Goal: Task Accomplishment & Management: Use online tool/utility

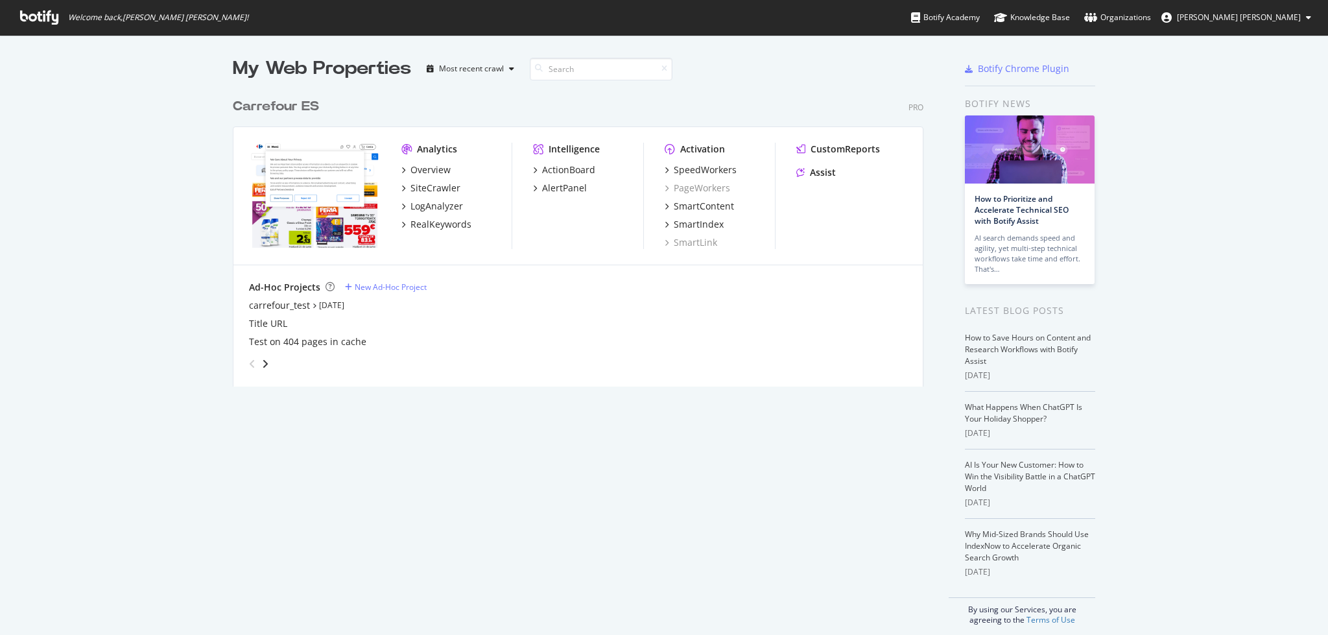
scroll to position [621, 1301]
click at [426, 224] on div "RealKeywords" at bounding box center [440, 224] width 61 height 13
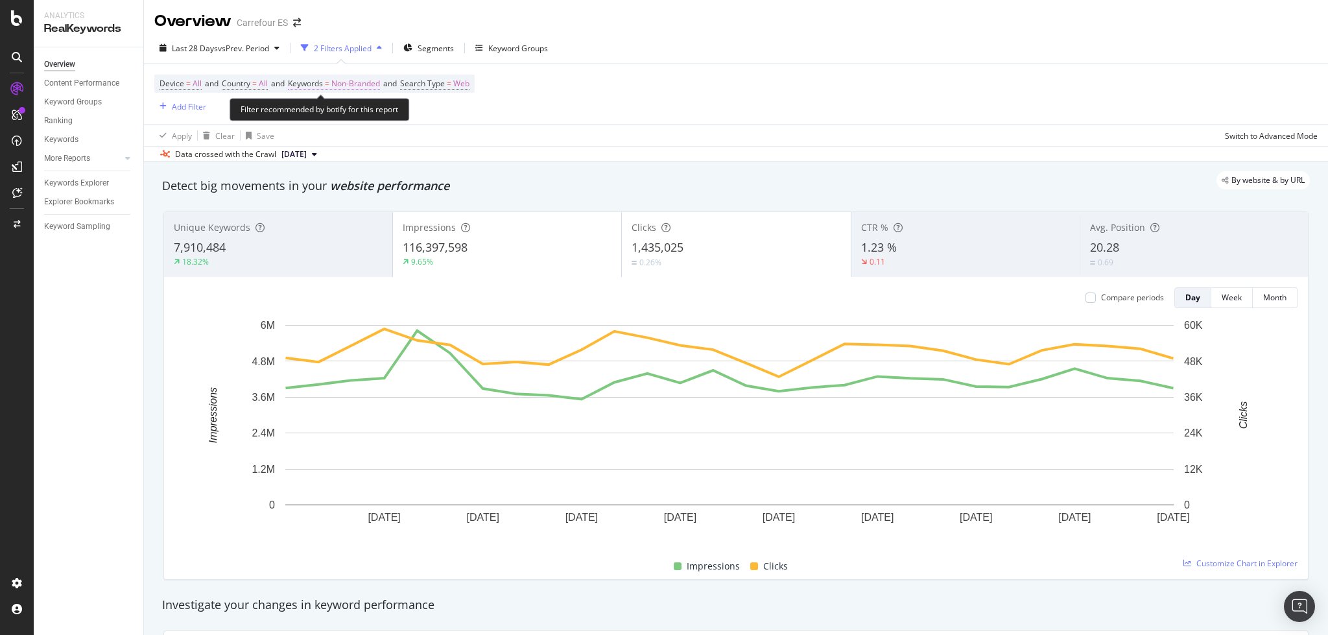
click at [357, 79] on span "Non-Branded" at bounding box center [355, 84] width 49 height 18
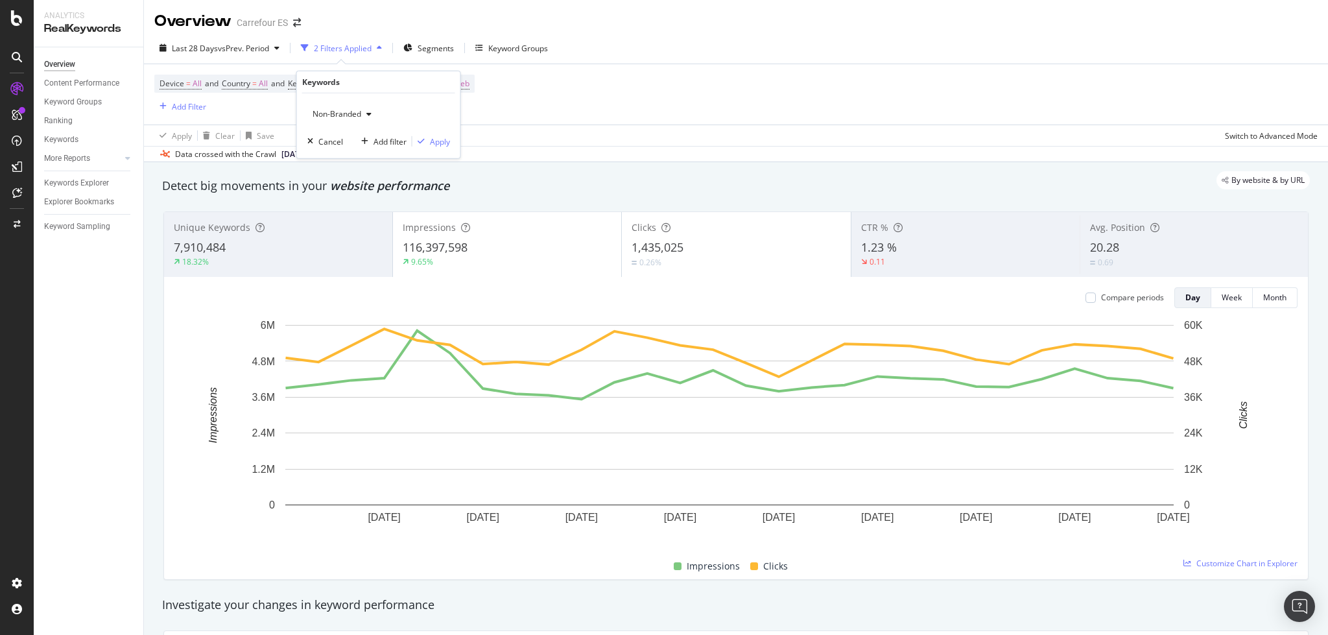
click at [348, 108] on div "Non-Branded" at bounding box center [341, 113] width 69 height 19
click at [337, 209] on span "All" at bounding box center [384, 215] width 132 height 12
click at [441, 136] on div "Apply" at bounding box center [440, 141] width 20 height 11
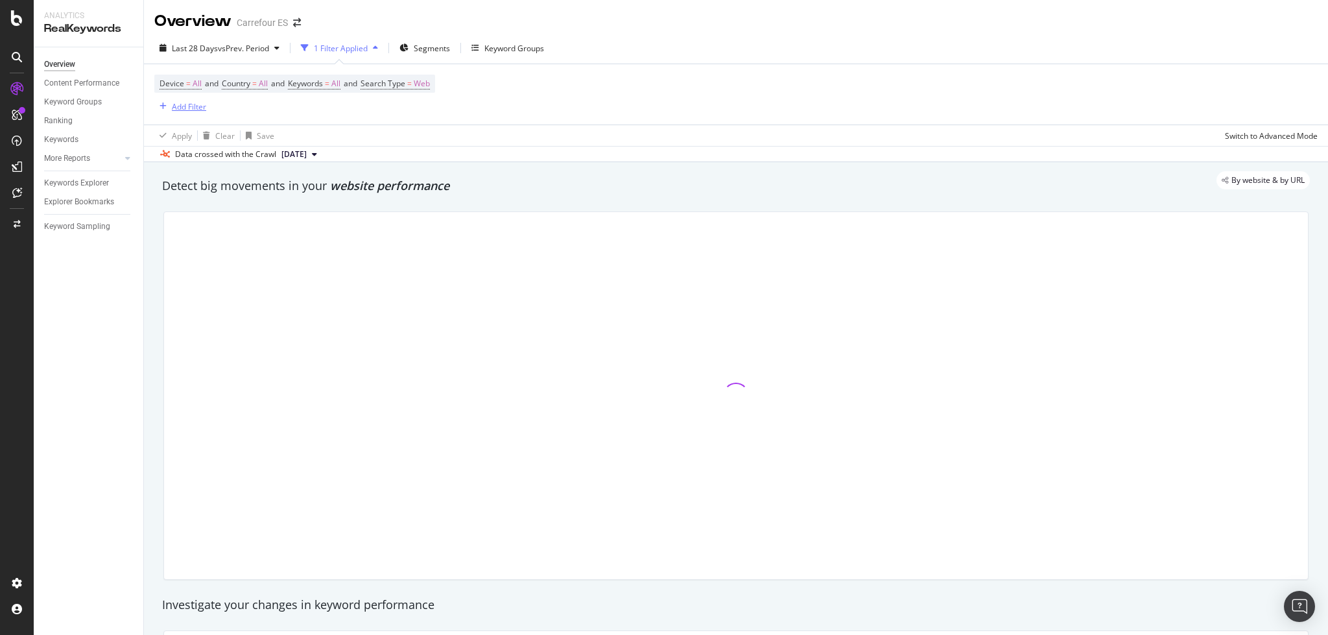
click at [184, 102] on div "Add Filter" at bounding box center [189, 106] width 34 height 11
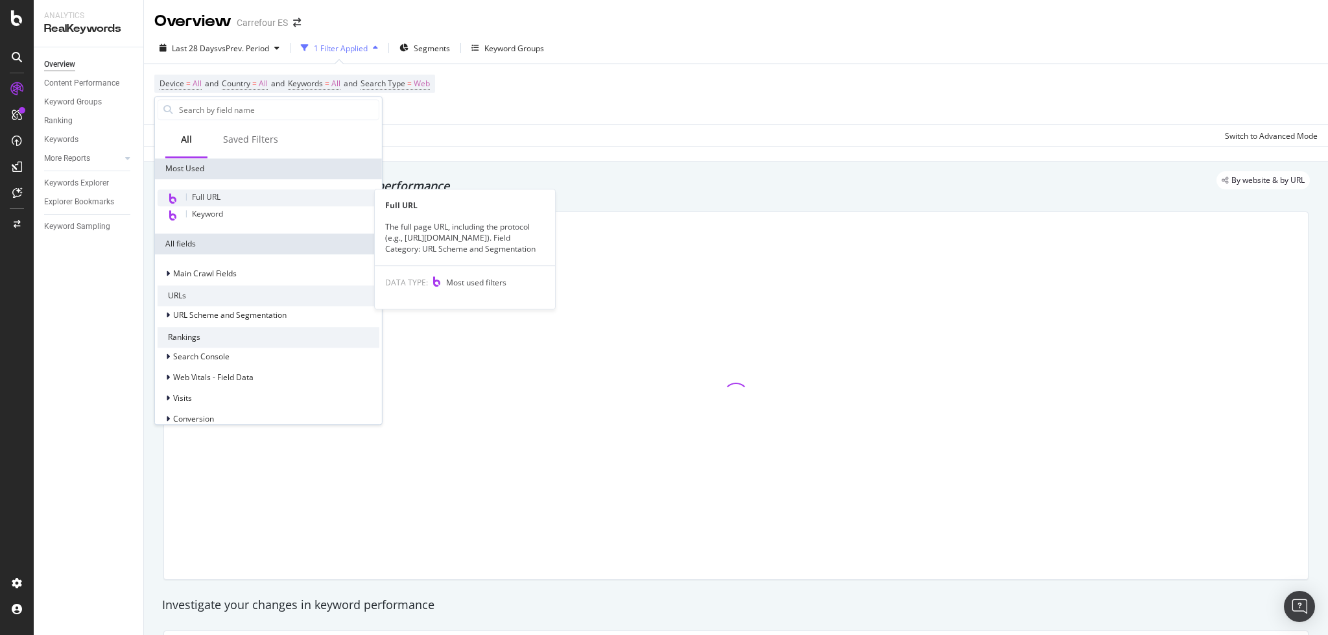
click at [214, 196] on span "Full URL" at bounding box center [206, 196] width 29 height 11
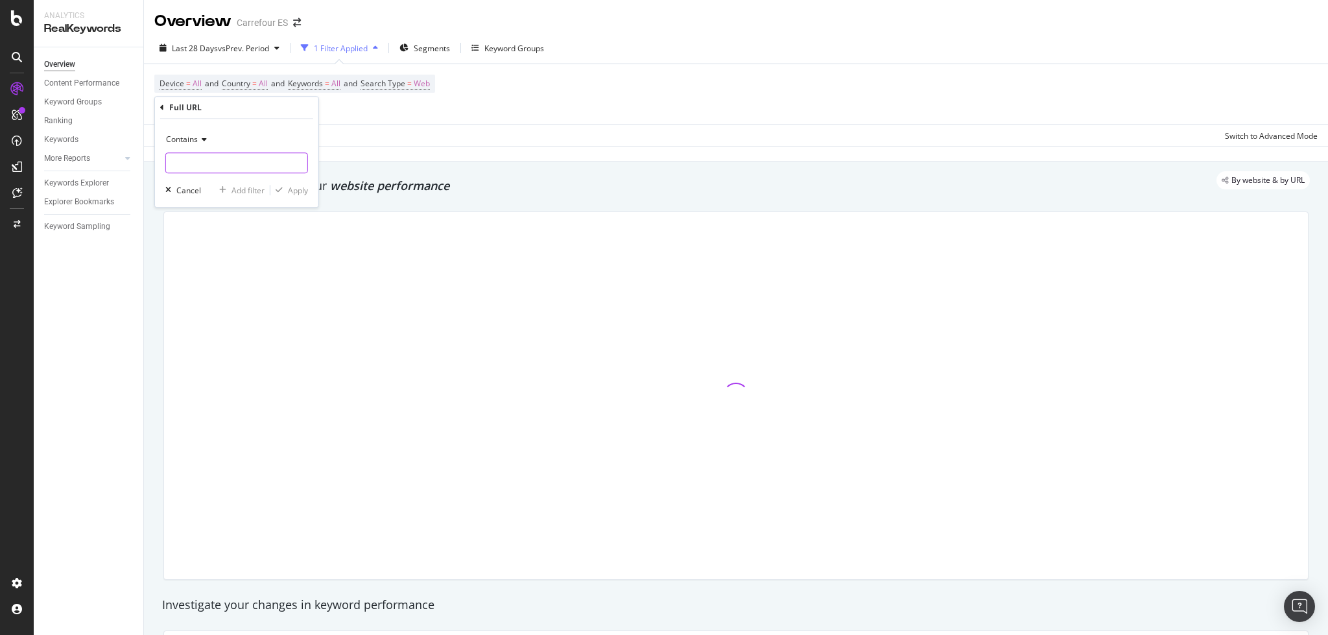
click at [191, 164] on input "text" at bounding box center [236, 162] width 141 height 21
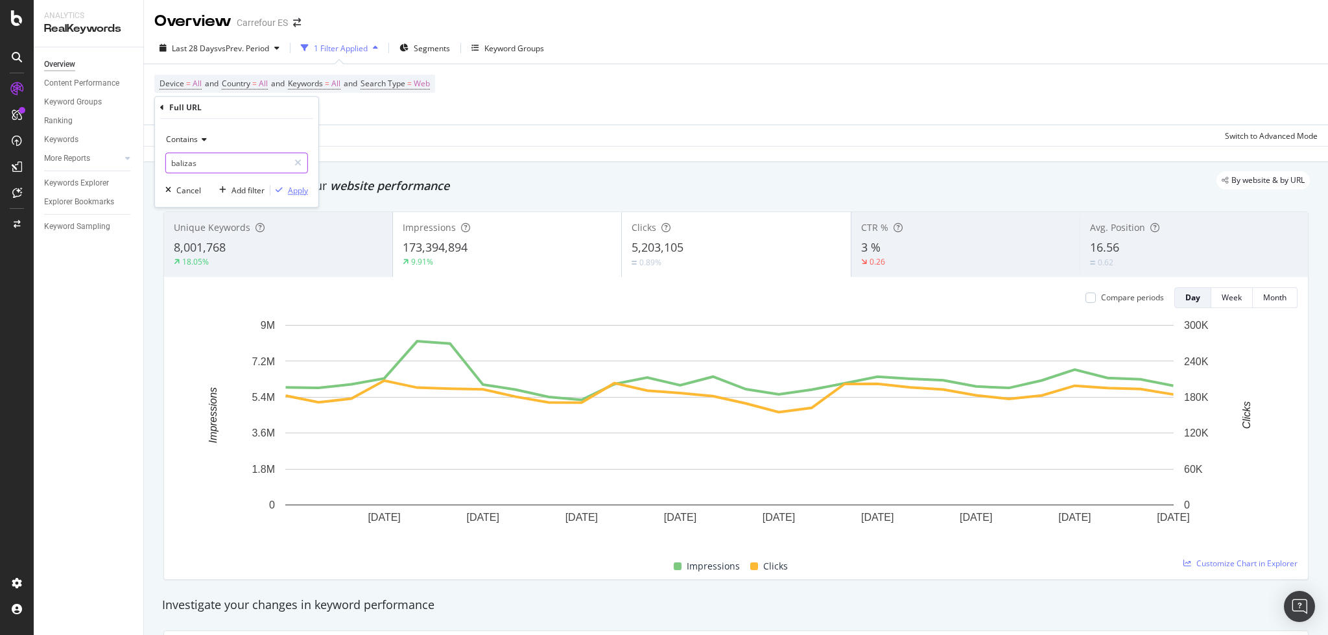
type input "balizas"
click at [306, 190] on div "Apply" at bounding box center [298, 190] width 20 height 11
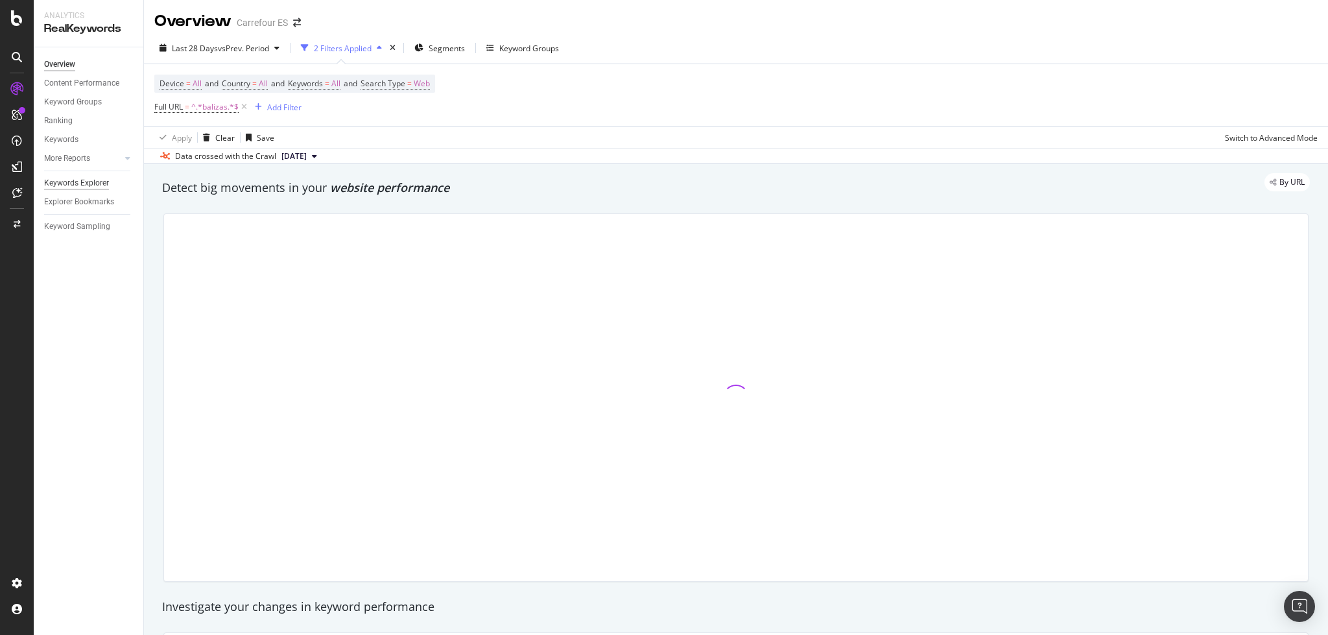
click at [71, 180] on div "Keywords Explorer" at bounding box center [76, 183] width 65 height 14
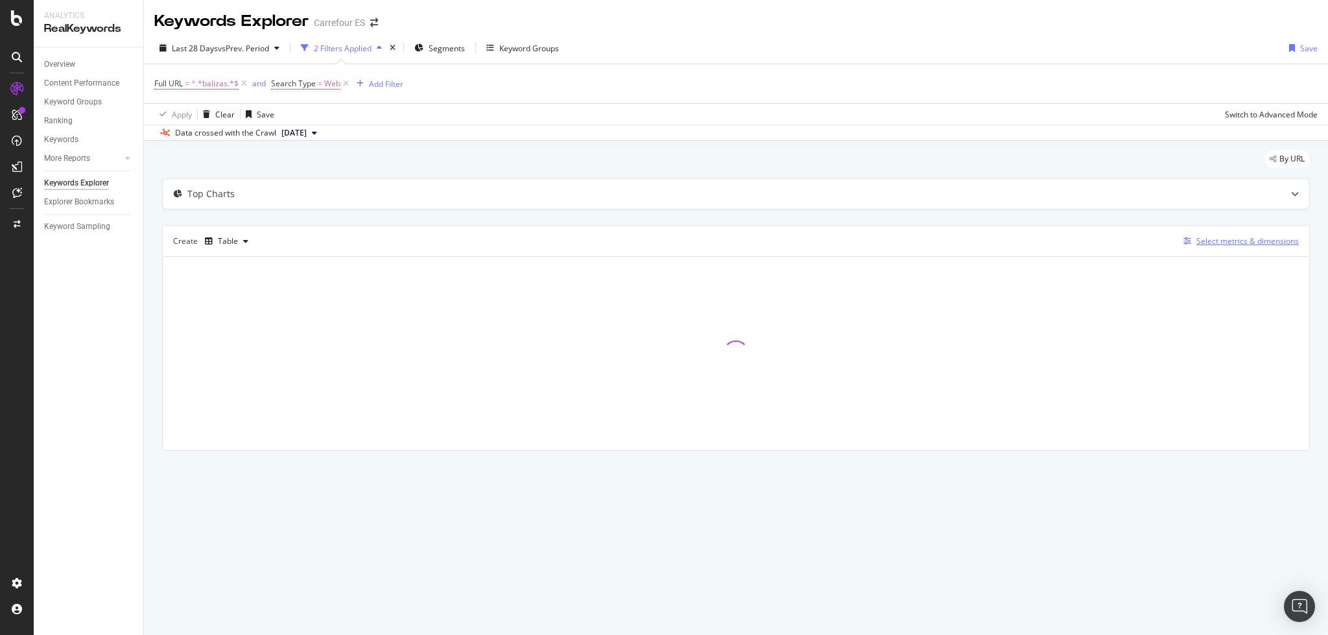
click at [1242, 239] on div "Select metrics & dimensions" at bounding box center [1247, 240] width 102 height 11
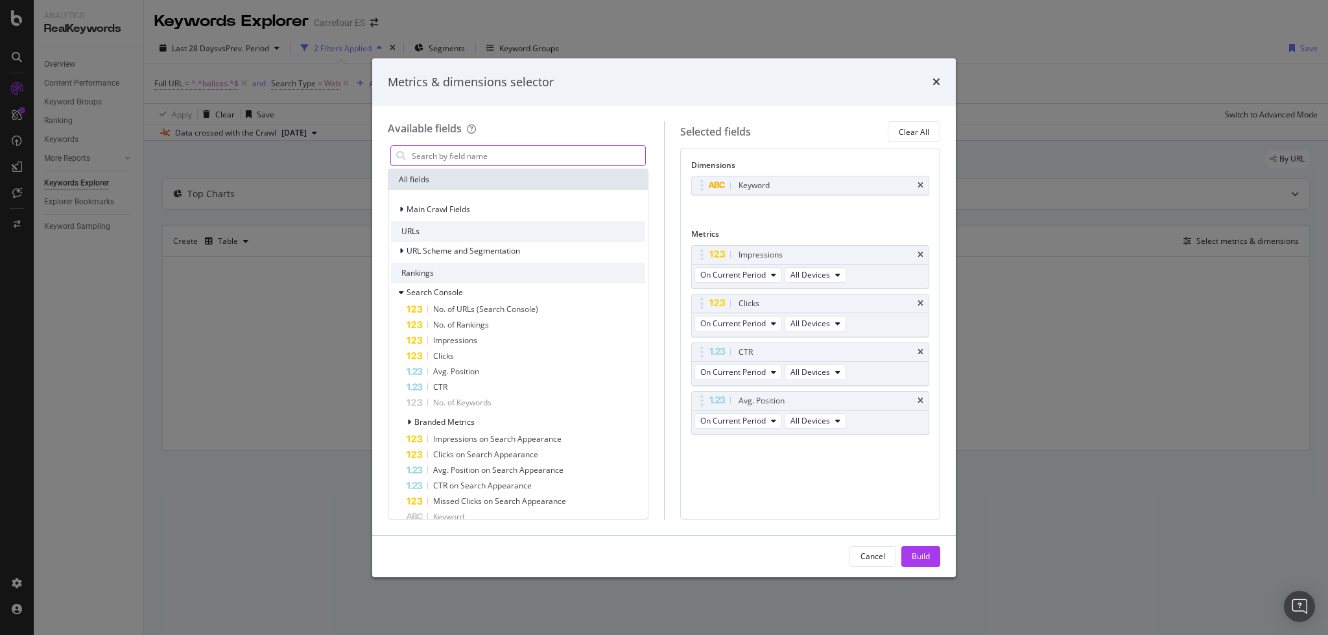
click at [536, 147] on input "modal" at bounding box center [527, 155] width 235 height 19
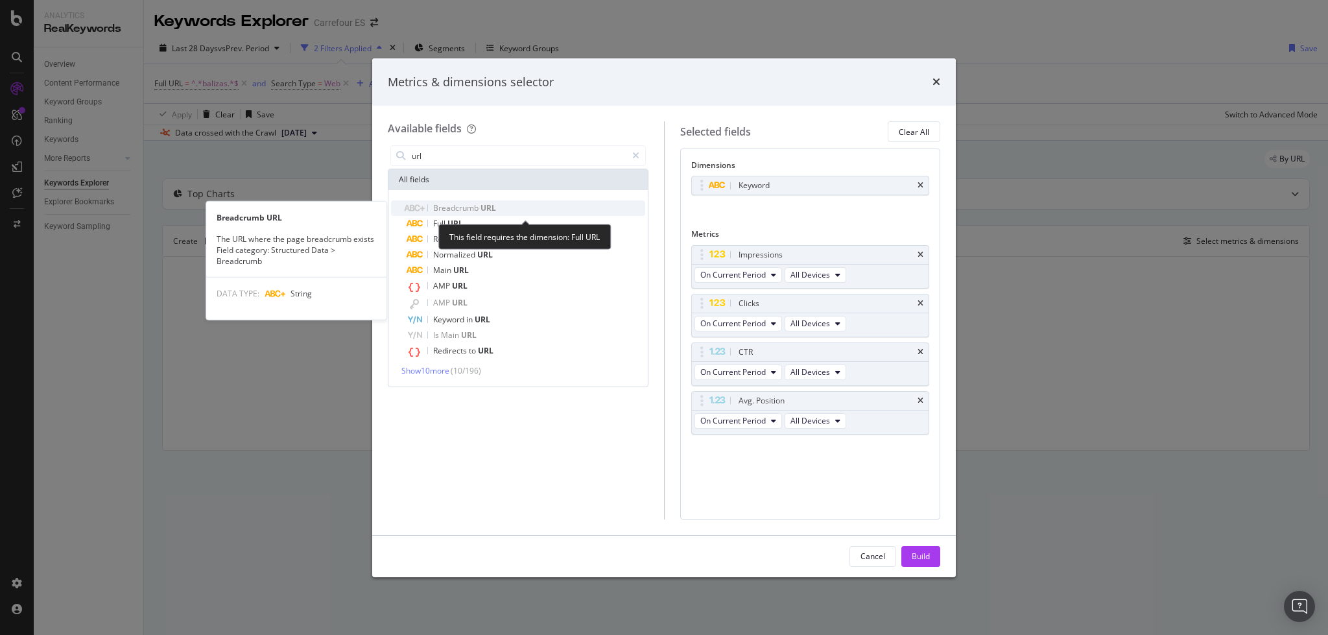
type input "url"
click at [490, 213] on span "URL" at bounding box center [489, 207] width 16 height 11
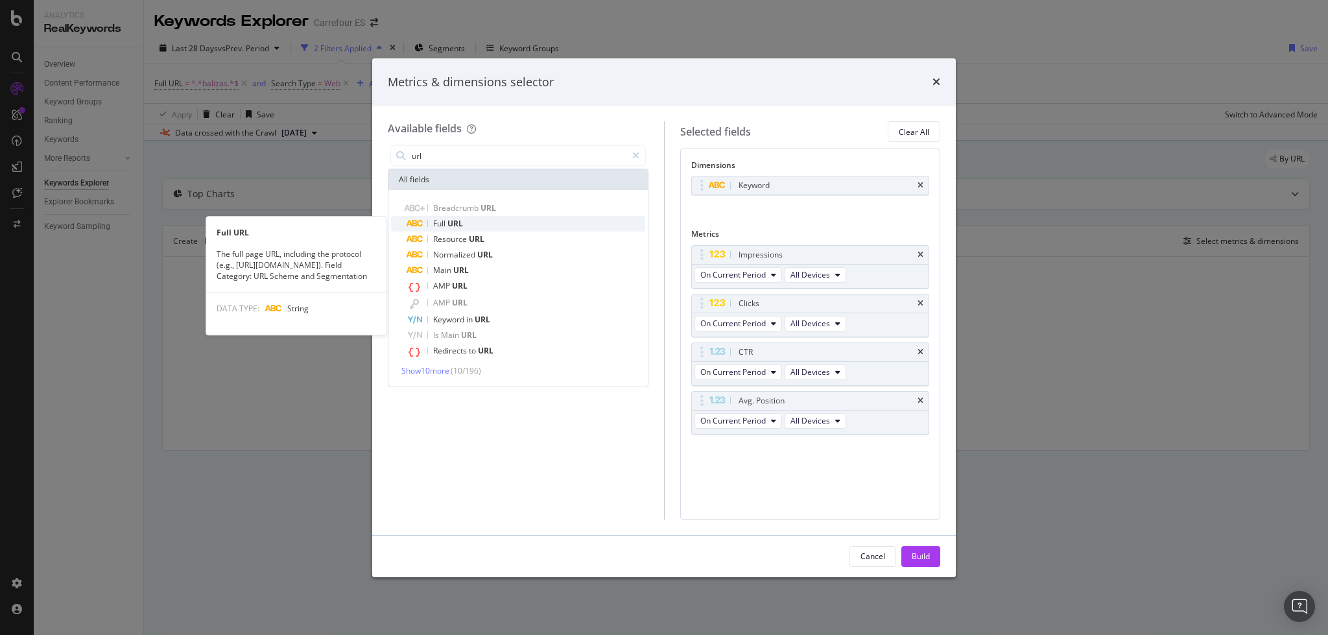
click at [458, 222] on span "URL" at bounding box center [455, 223] width 16 height 11
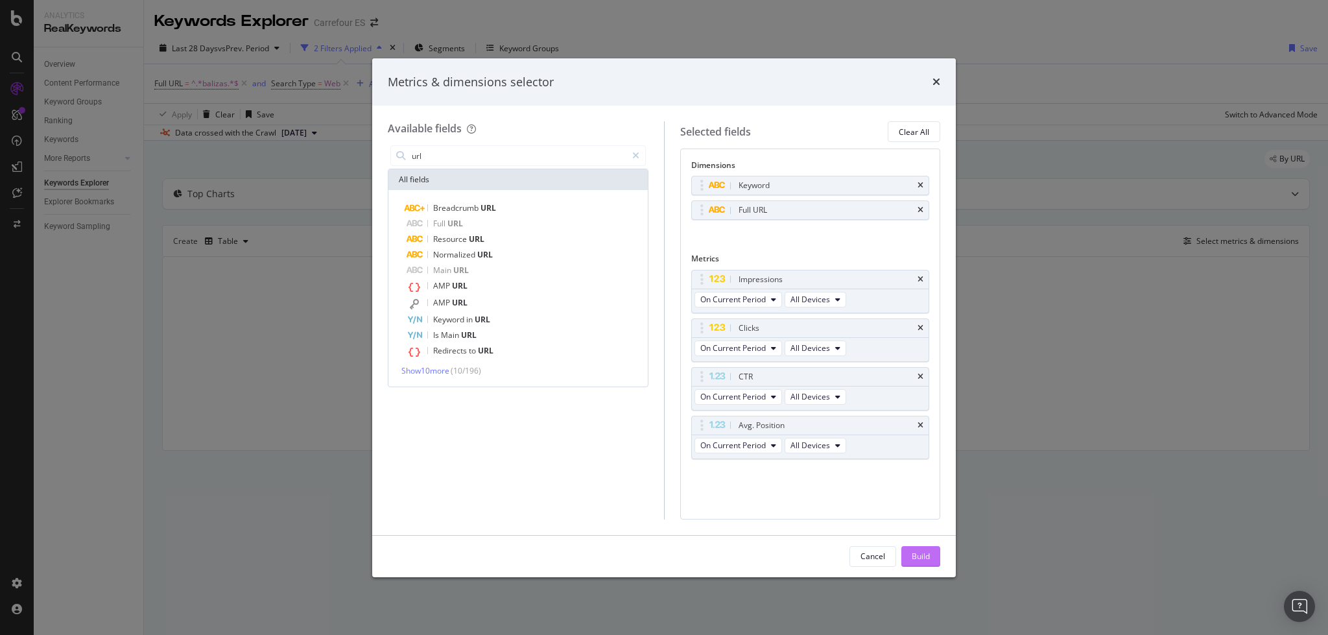
click at [905, 558] on button "Build" at bounding box center [920, 556] width 39 height 21
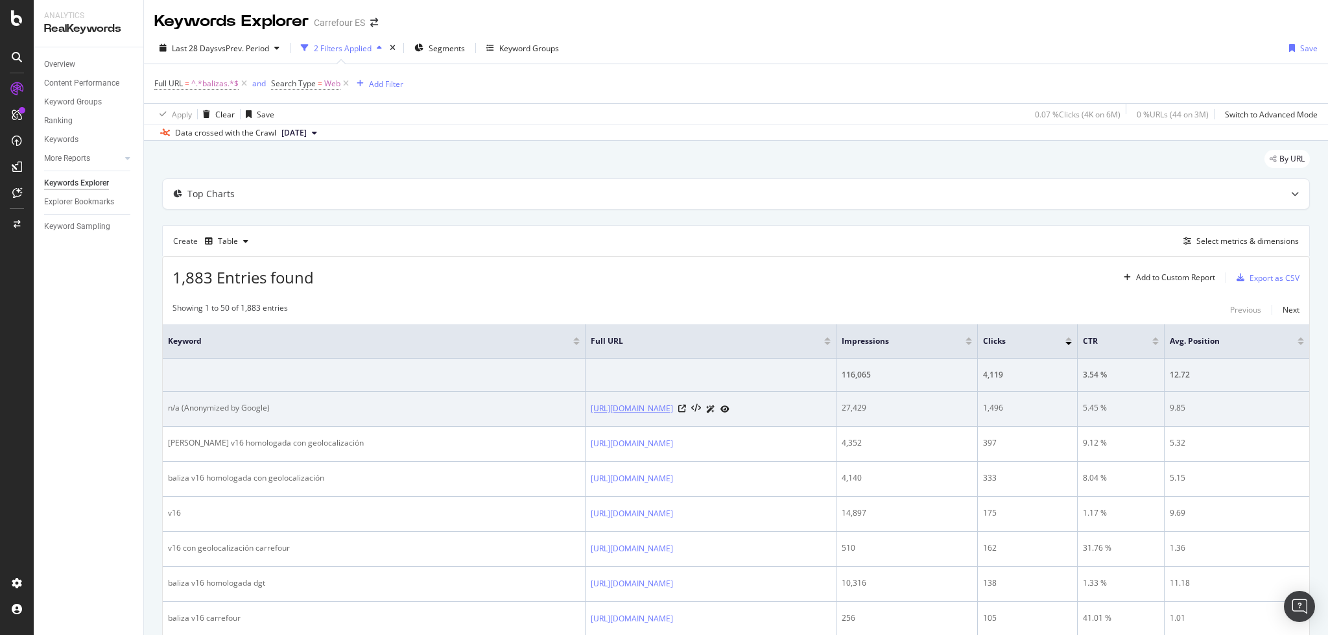
drag, startPoint x: 671, startPoint y: 411, endPoint x: 571, endPoint y: 403, distance: 100.8
click at [591, 403] on div "[URL][DOMAIN_NAME]" at bounding box center [711, 409] width 240 height 14
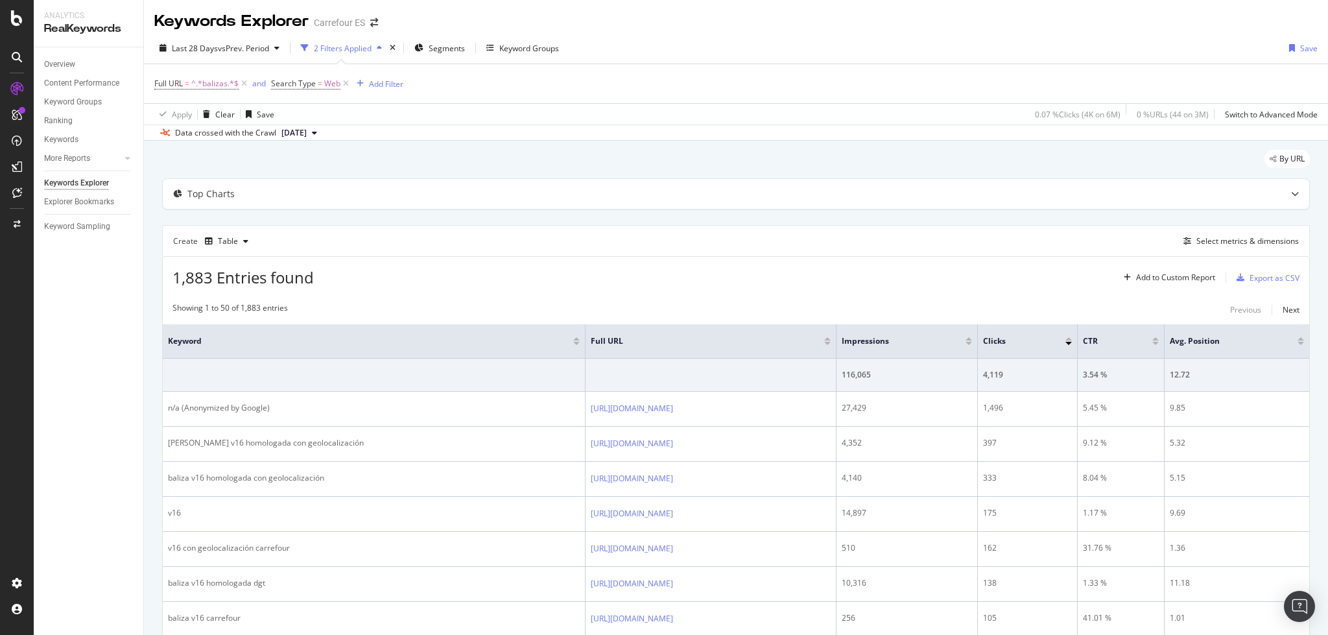
copy div "/balizas-v16/cat31216369/c"
click at [1237, 241] on div "Select metrics & dimensions" at bounding box center [1247, 240] width 102 height 11
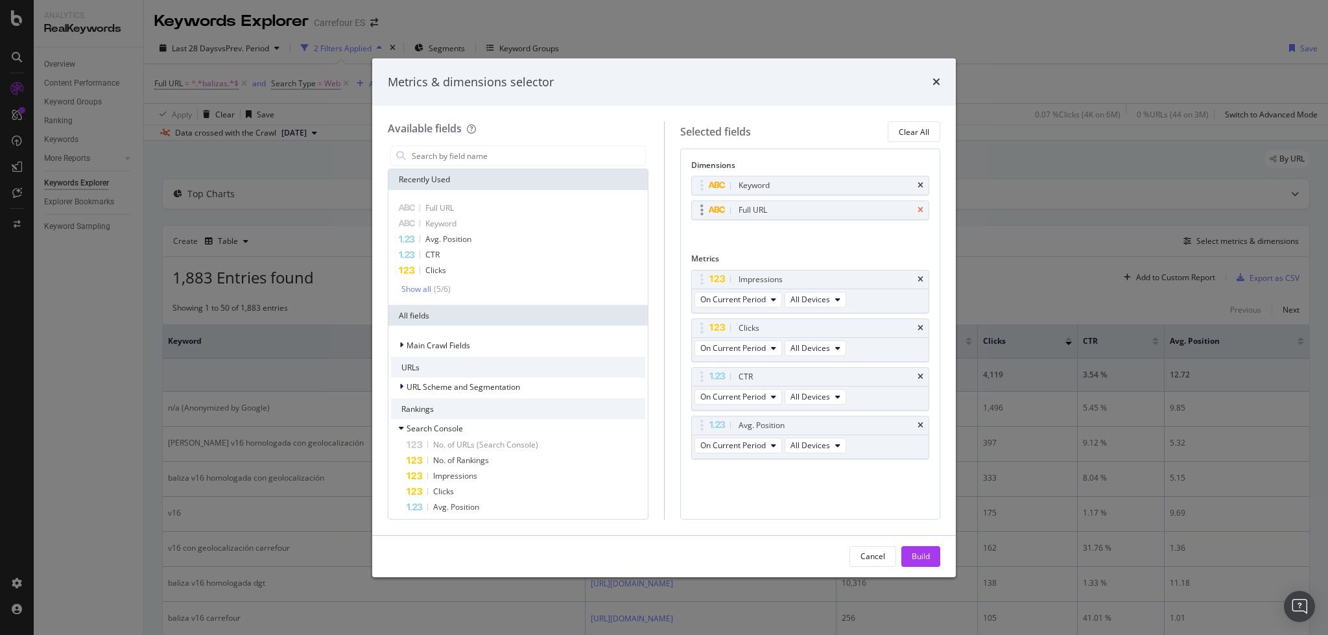
click at [920, 209] on icon "times" at bounding box center [921, 210] width 6 height 8
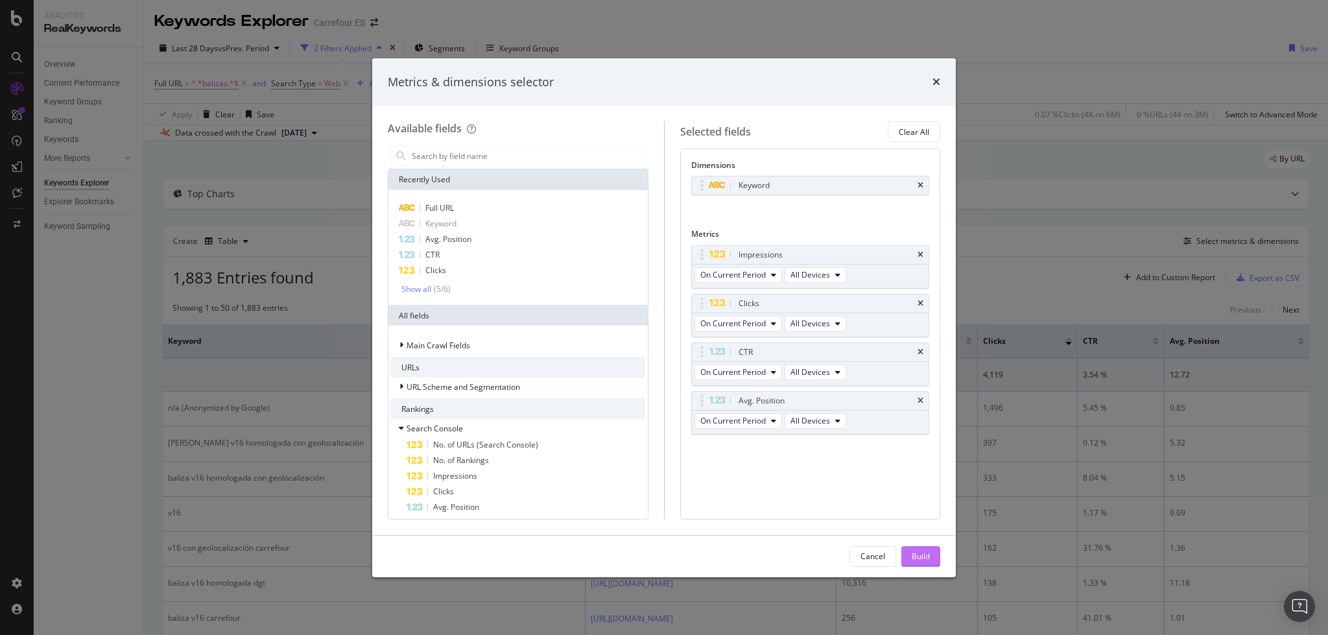
click at [932, 560] on button "Build" at bounding box center [920, 556] width 39 height 21
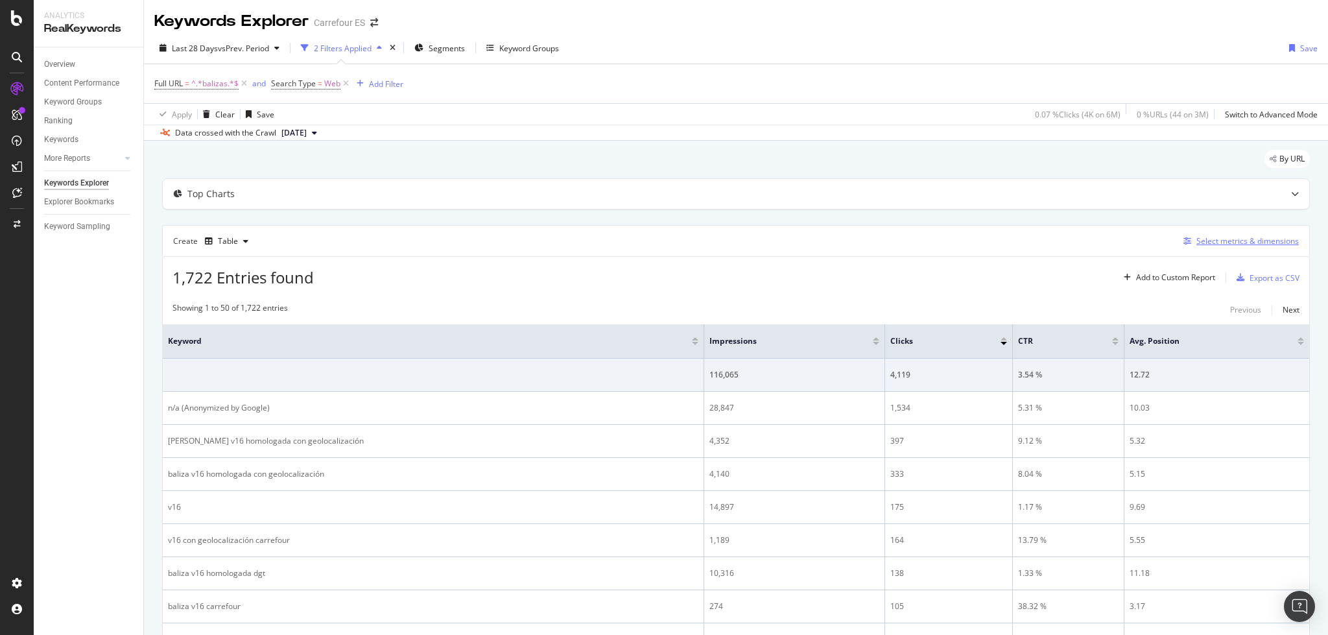
click at [1196, 234] on div "Select metrics & dimensions" at bounding box center [1238, 241] width 121 height 14
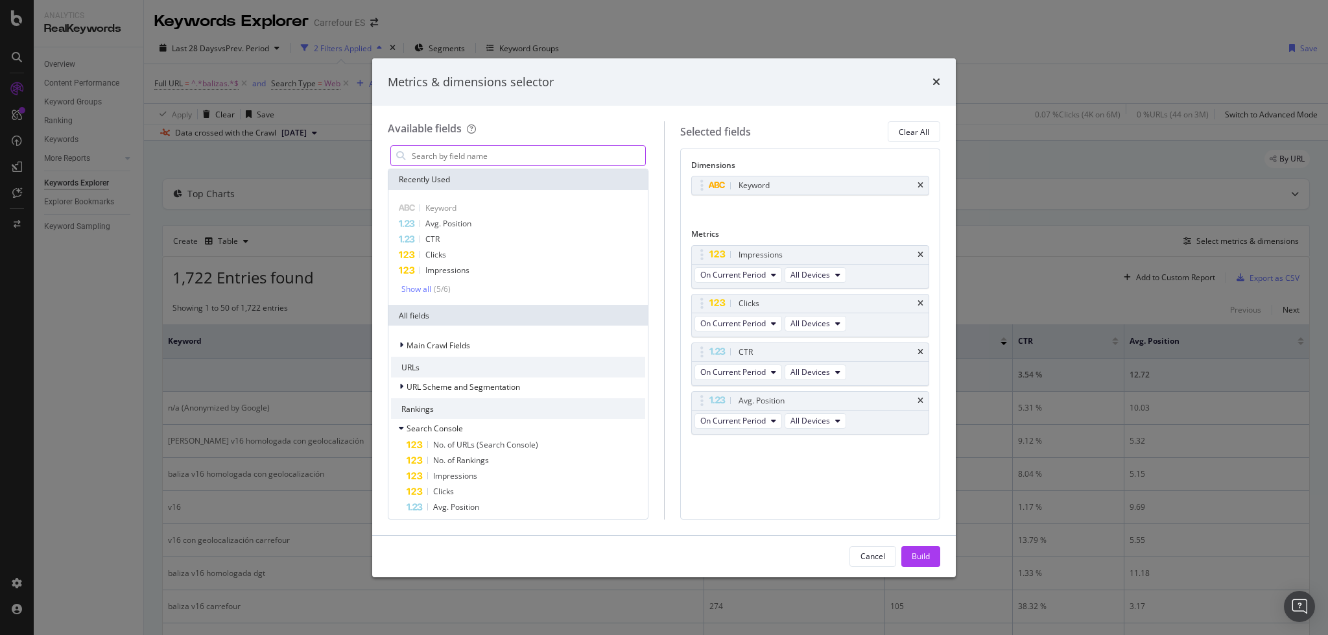
click at [481, 150] on input "modal" at bounding box center [527, 155] width 235 height 19
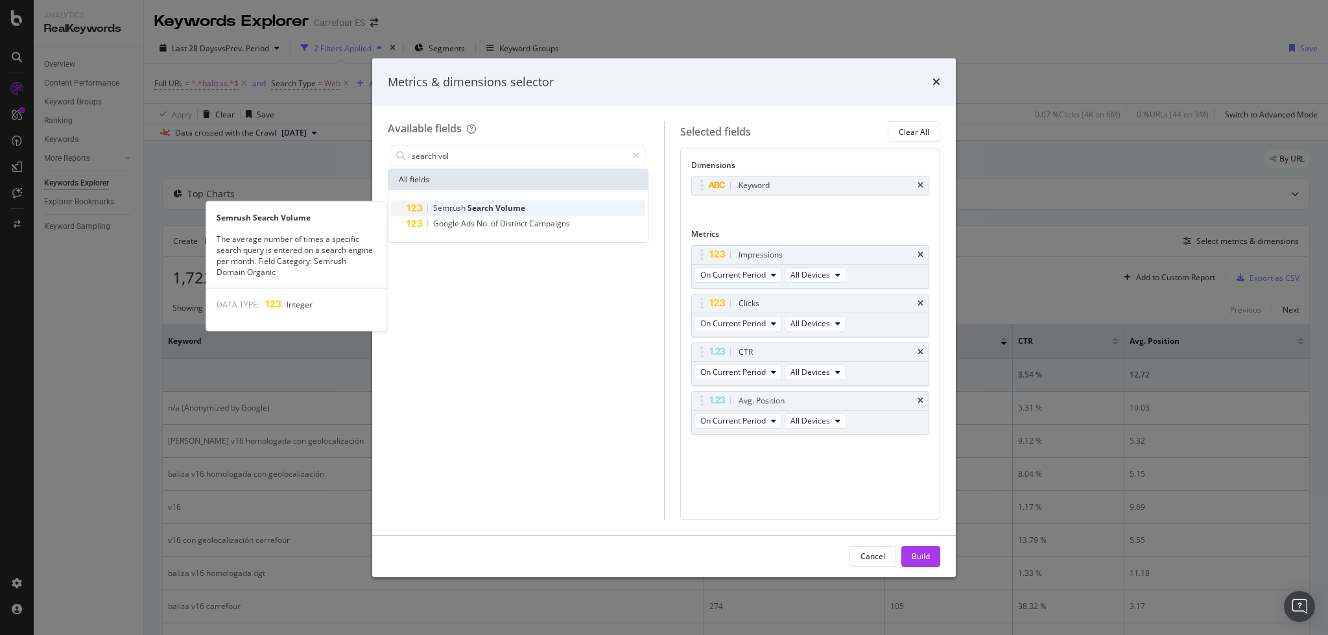
type input "search vol"
click at [491, 211] on span "Search" at bounding box center [482, 207] width 28 height 11
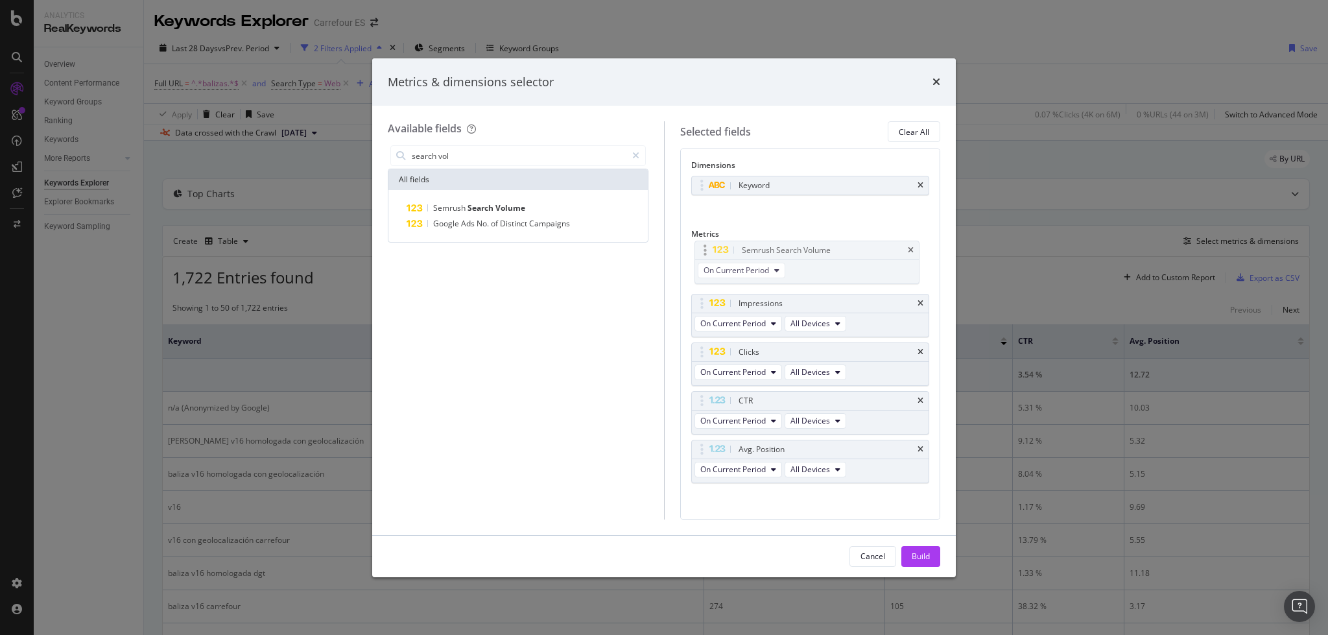
drag, startPoint x: 719, startPoint y: 446, endPoint x: 722, endPoint y: 246, distance: 199.8
click at [722, 246] on body "Analytics RealKeywords Overview Content Performance Keyword Groups Ranking Keyw…" at bounding box center [664, 317] width 1328 height 635
click at [922, 551] on div "Build" at bounding box center [921, 556] width 18 height 11
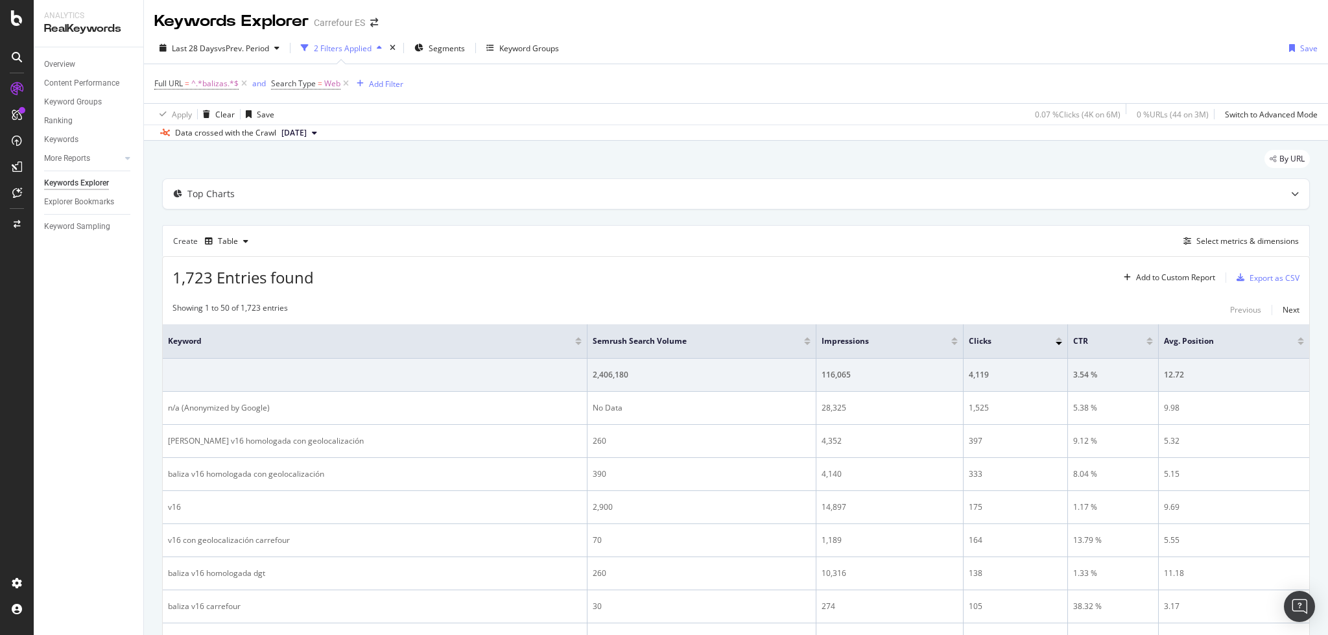
click at [951, 342] on div at bounding box center [954, 343] width 6 height 3
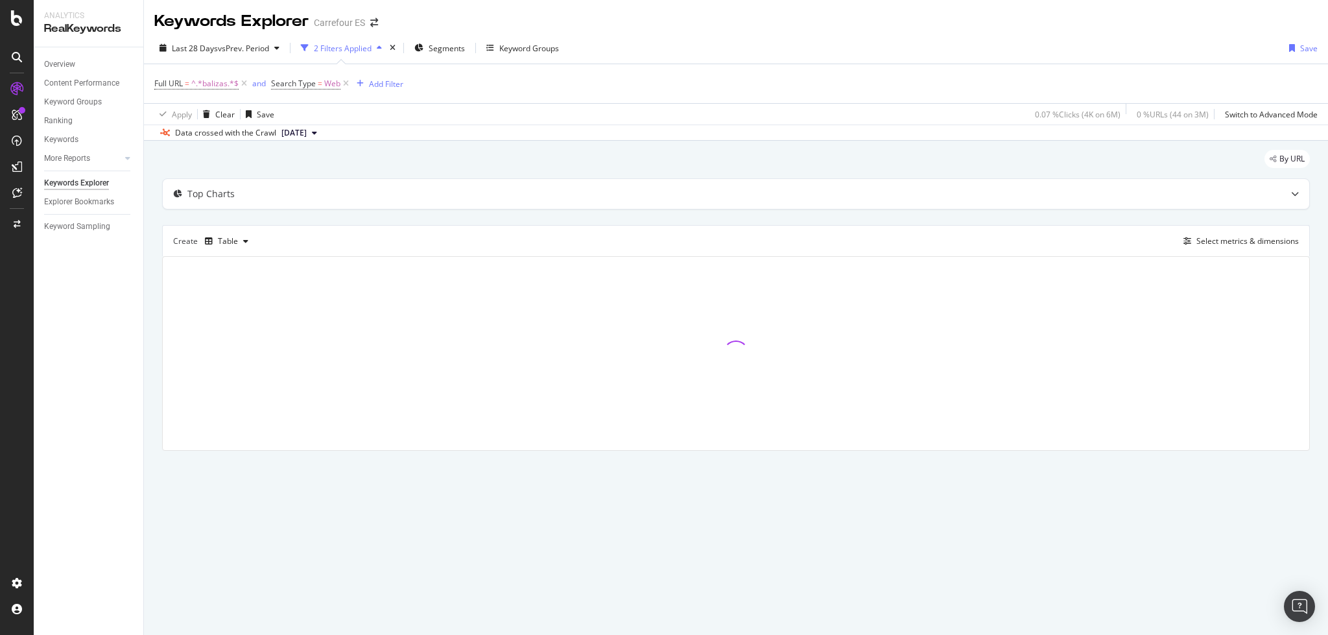
click at [307, 128] on span "[DATE]" at bounding box center [293, 133] width 25 height 12
click at [595, 150] on div "By URL" at bounding box center [736, 164] width 1148 height 29
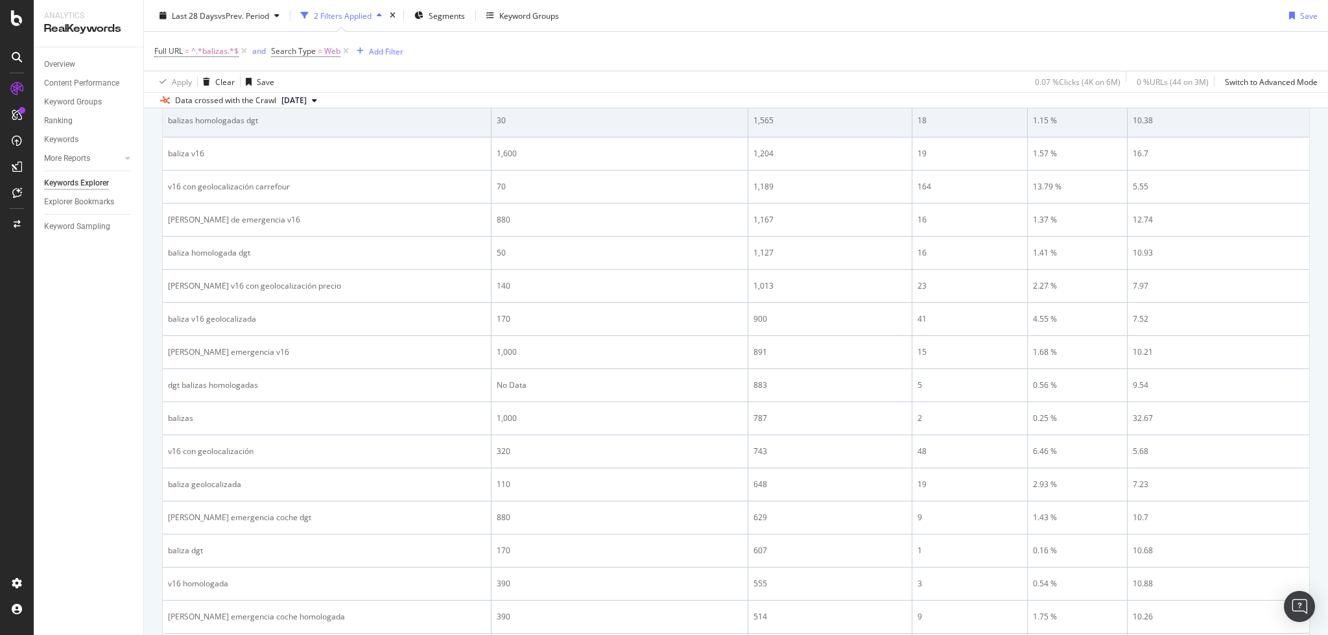
scroll to position [951, 0]
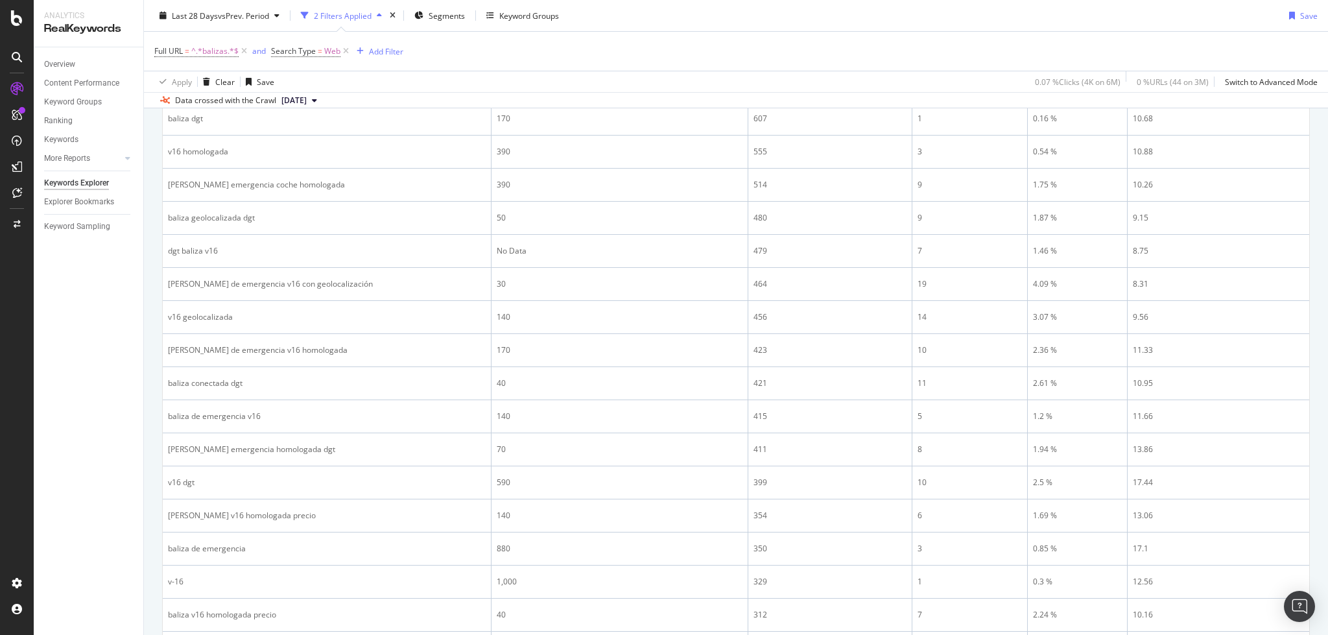
click at [403, 53] on div "Full URL = ^.*balizas.*$ and Search Type = Web Add Filter" at bounding box center [735, 51] width 1163 height 39
click at [387, 52] on div "Add Filter" at bounding box center [386, 50] width 34 height 11
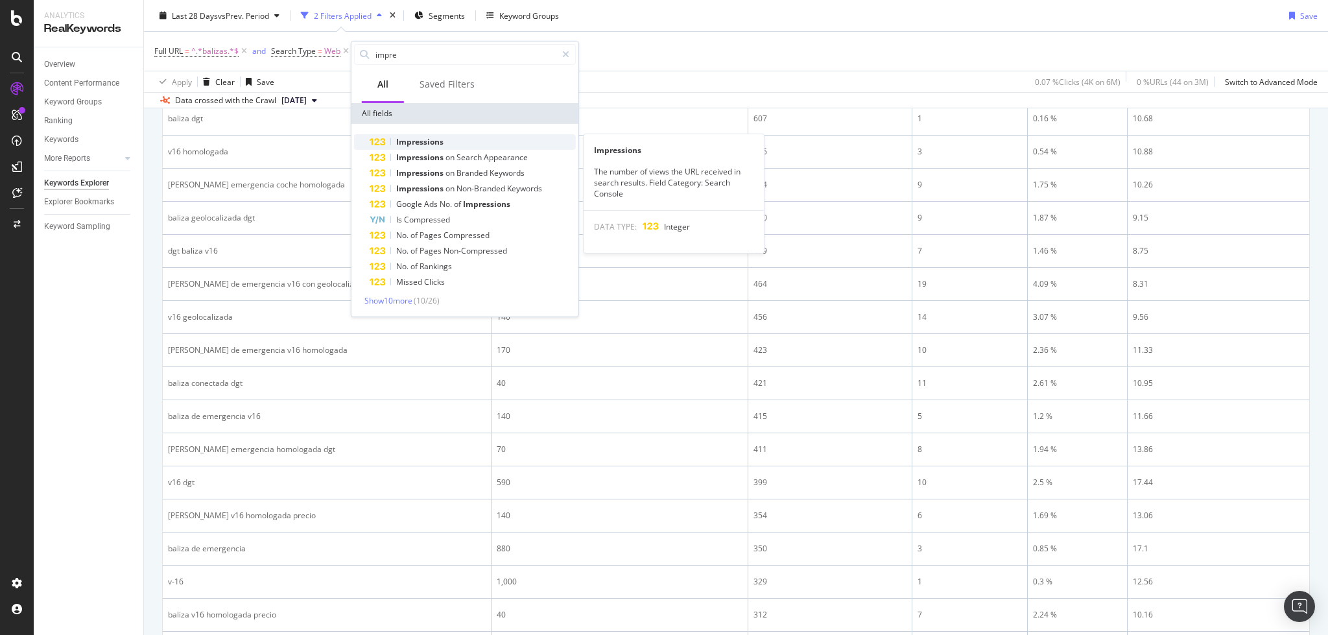
type input "impre"
click at [438, 141] on span "Impressions" at bounding box center [419, 141] width 47 height 11
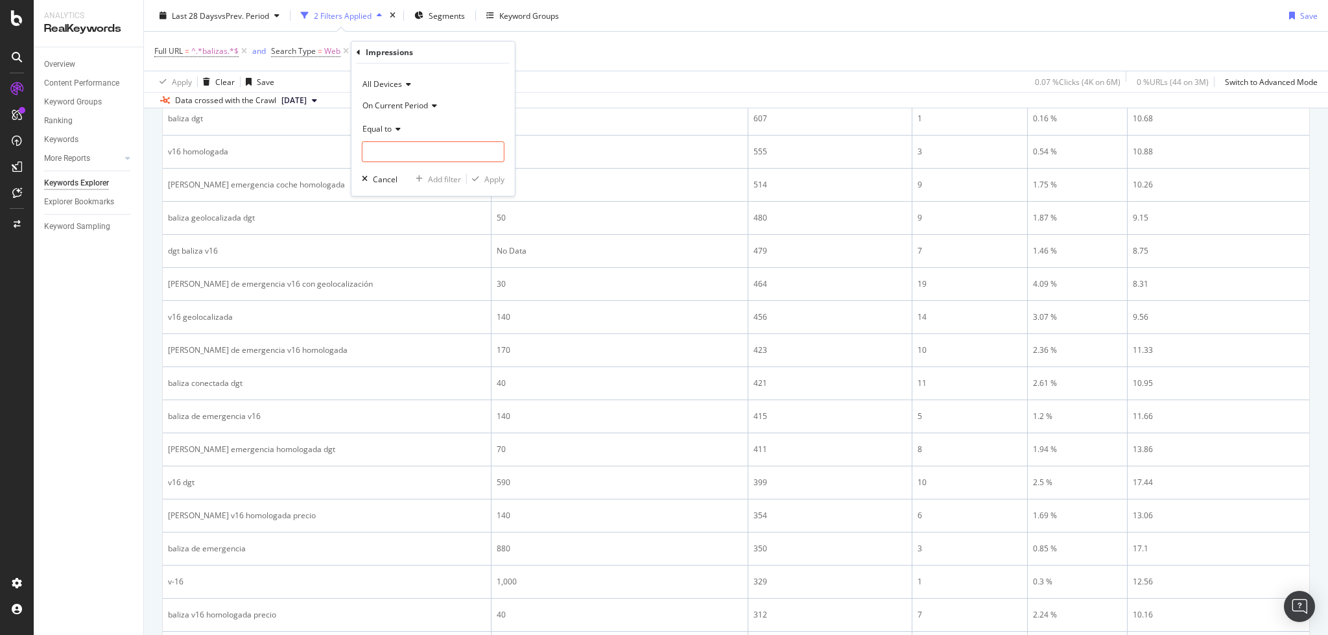
click at [385, 129] on span "Equal to" at bounding box center [376, 128] width 29 height 11
click at [403, 222] on span "Greater than" at bounding box center [391, 222] width 47 height 11
click at [392, 152] on input "number" at bounding box center [433, 151] width 143 height 21
type input "100"
click at [488, 178] on div "Apply" at bounding box center [494, 178] width 20 height 11
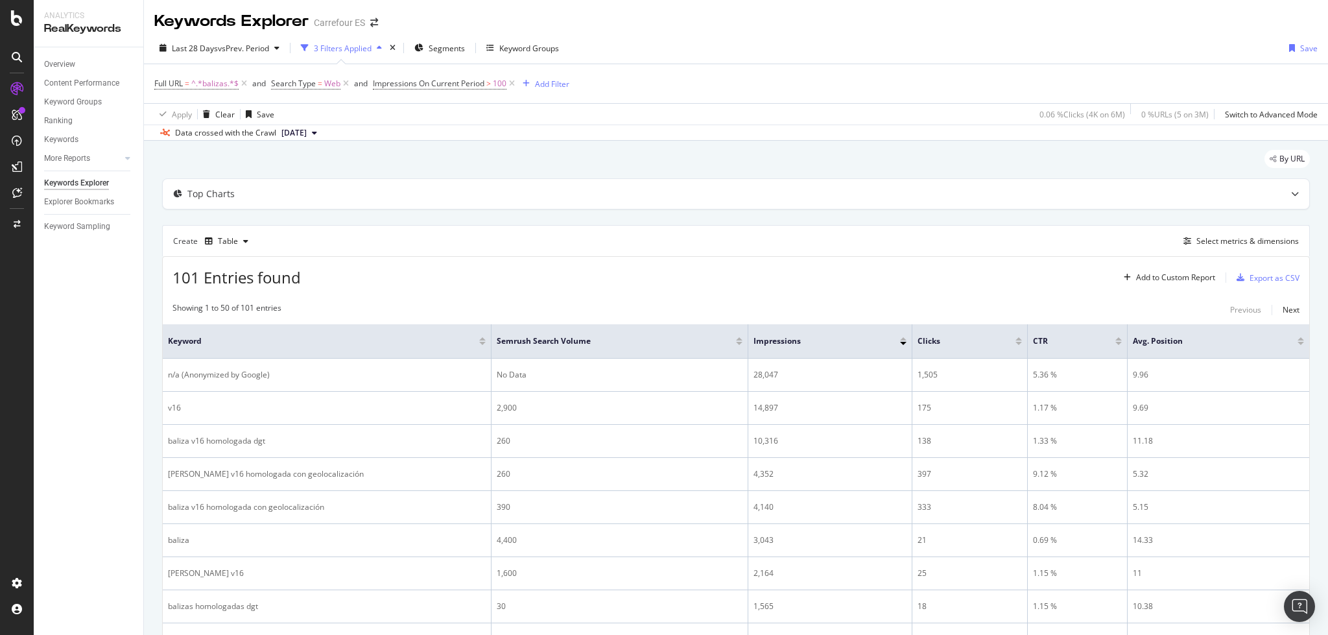
click at [552, 75] on div "Full URL = ^.*balizas.*$ and Search Type = Web and Impressions On Current Perio…" at bounding box center [361, 84] width 415 height 18
click at [552, 78] on div "Add Filter" at bounding box center [552, 83] width 34 height 11
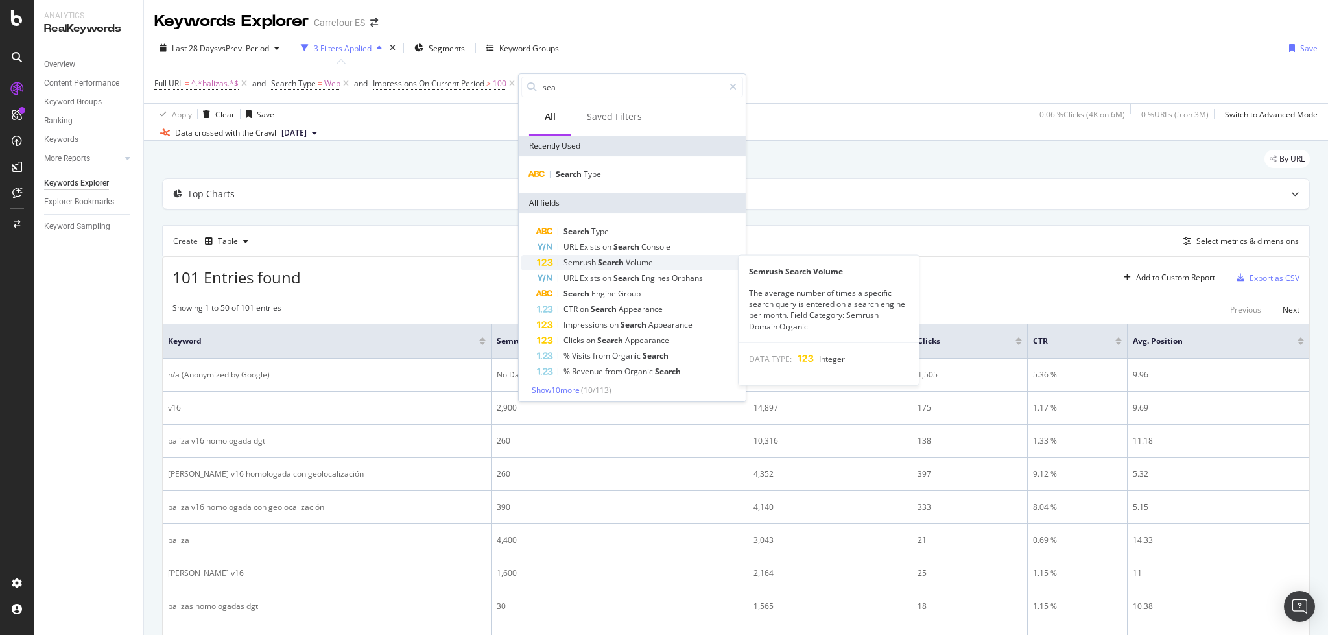
type input "sea"
click at [628, 259] on span "Volume" at bounding box center [639, 262] width 27 height 11
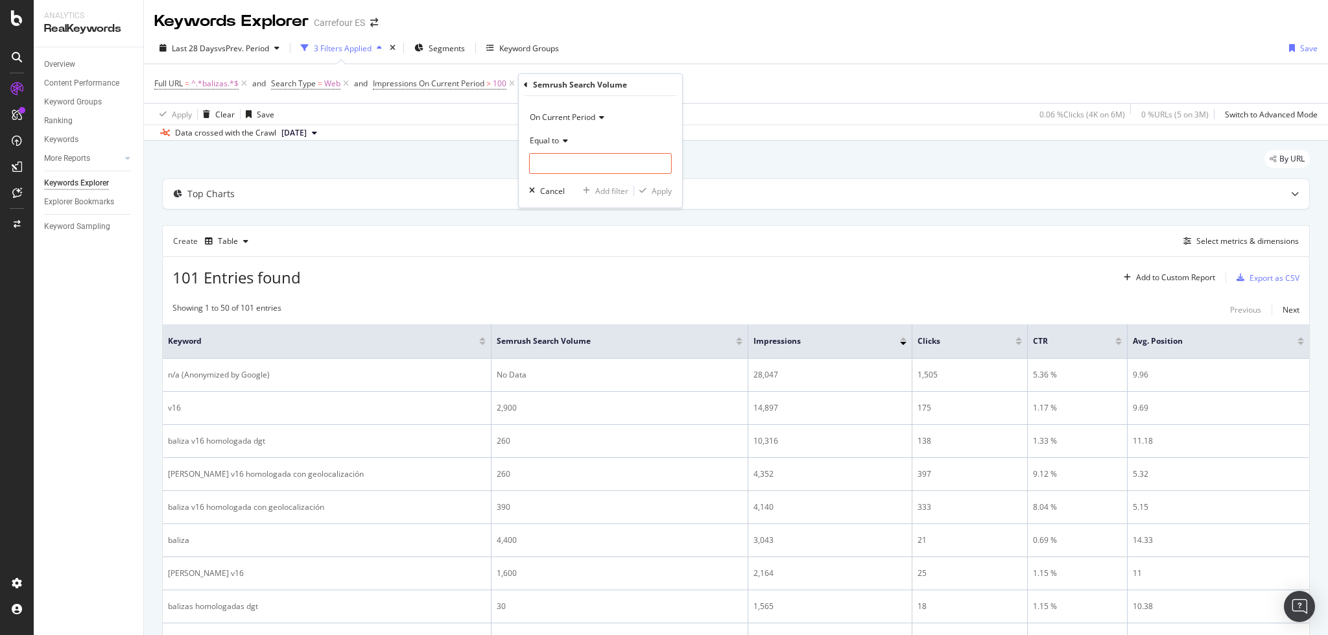
click at [551, 146] on div "Equal to" at bounding box center [600, 140] width 143 height 21
click at [555, 237] on span "Greater than" at bounding box center [559, 234] width 47 height 11
click at [554, 162] on input "number" at bounding box center [600, 163] width 143 height 21
type input "1"
type input "50"
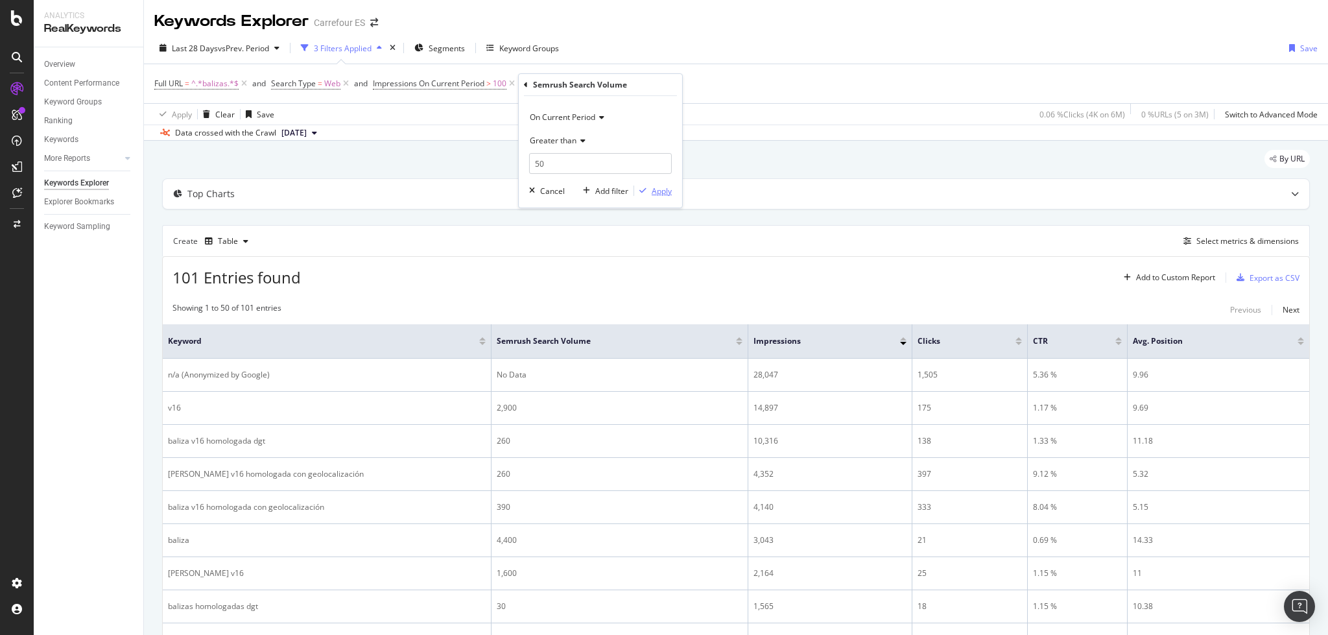
click at [658, 185] on div "Apply" at bounding box center [662, 190] width 20 height 11
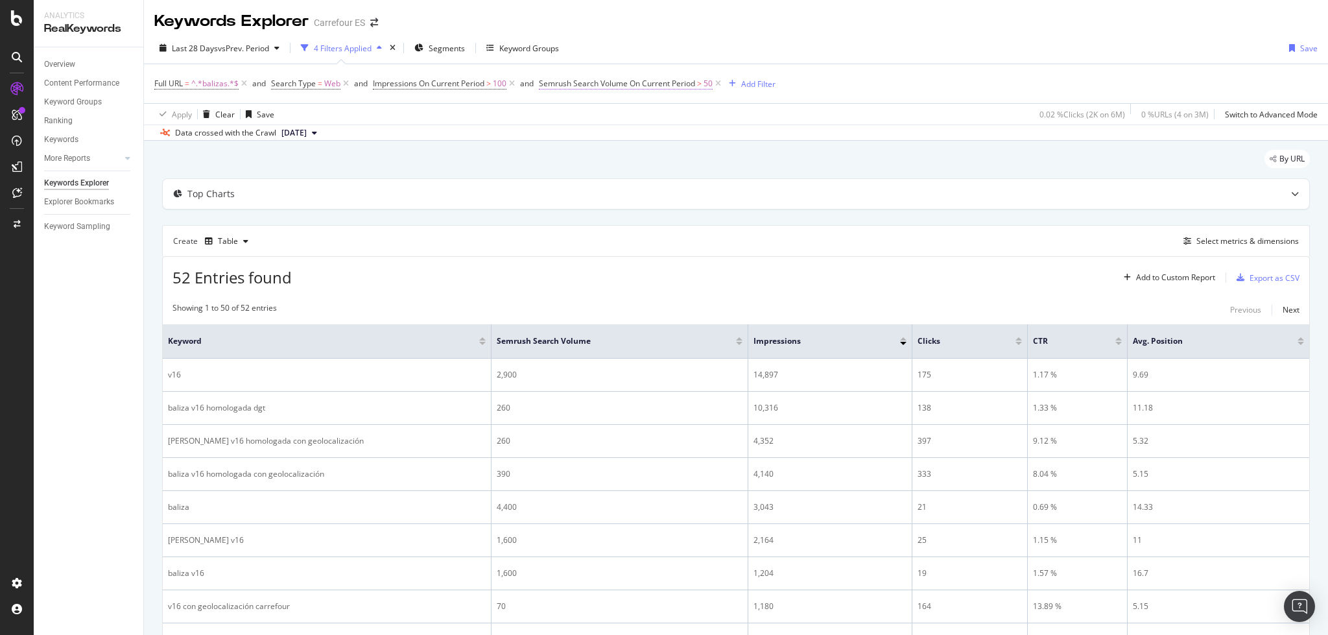
click at [687, 83] on span "Semrush Search Volume On Current Period" at bounding box center [617, 83] width 156 height 11
click at [578, 167] on input "50" at bounding box center [622, 160] width 143 height 21
type input "5"
type input "90"
click at [666, 185] on icon "button" at bounding box center [664, 188] width 7 height 8
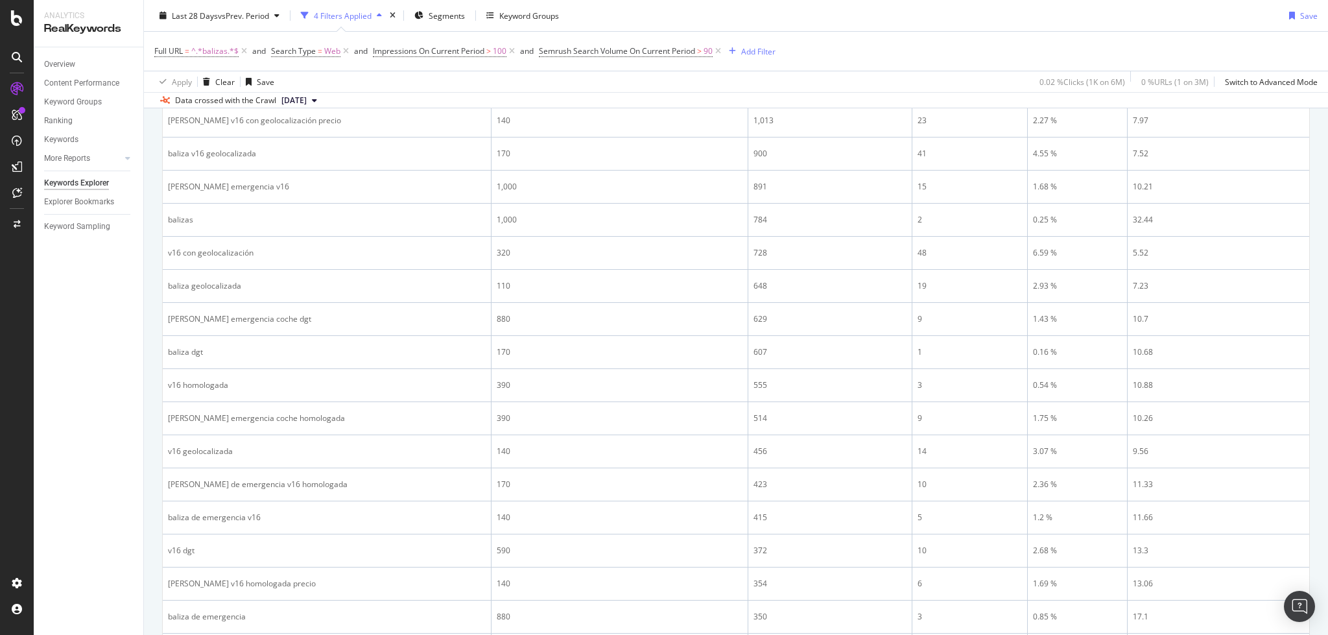
scroll to position [86, 0]
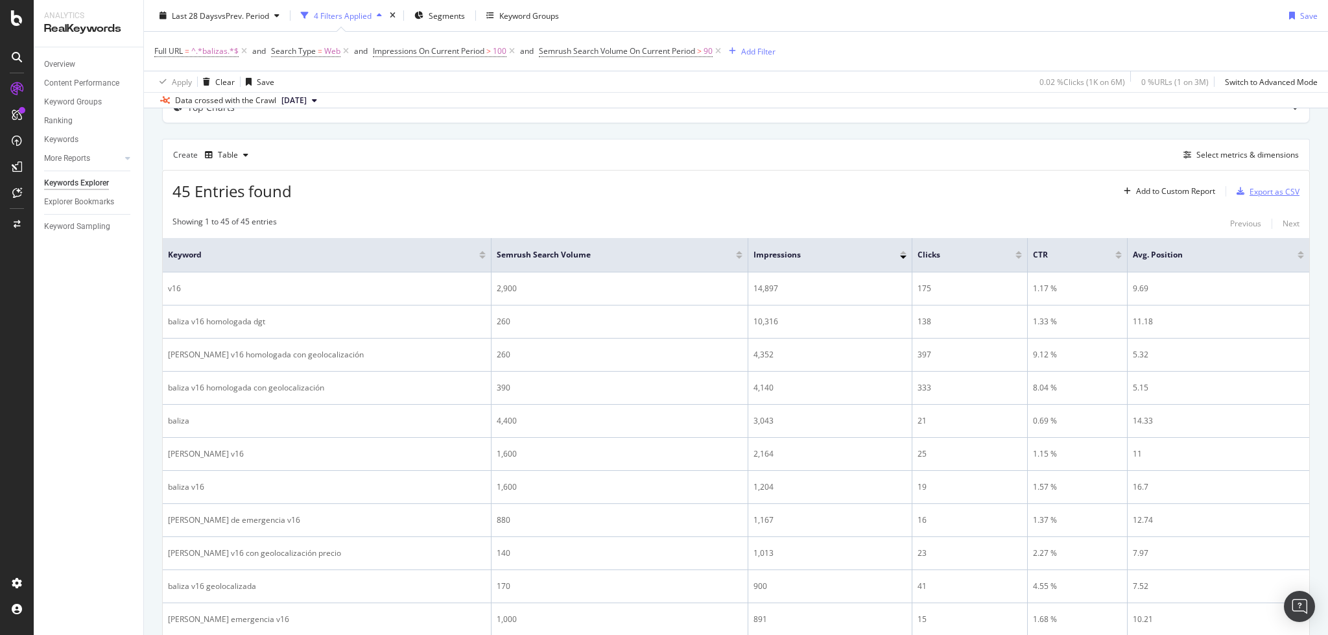
click at [1233, 187] on div "button" at bounding box center [1240, 191] width 18 height 8
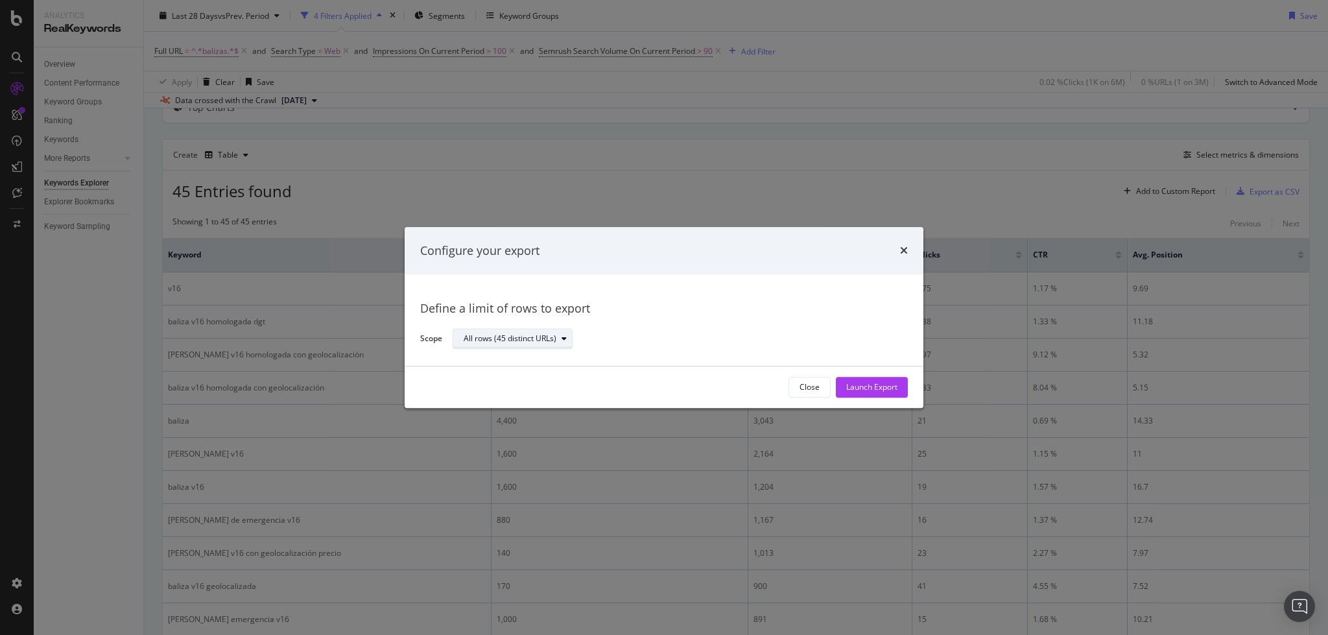
click at [541, 338] on div "All rows (45 distinct URLs)" at bounding box center [510, 339] width 93 height 8
click at [768, 322] on div "Define a limit of rows to export Scope All rows (45 distinct URLs)" at bounding box center [664, 321] width 488 height 60
click at [903, 385] on button "Launch Export" at bounding box center [872, 387] width 72 height 21
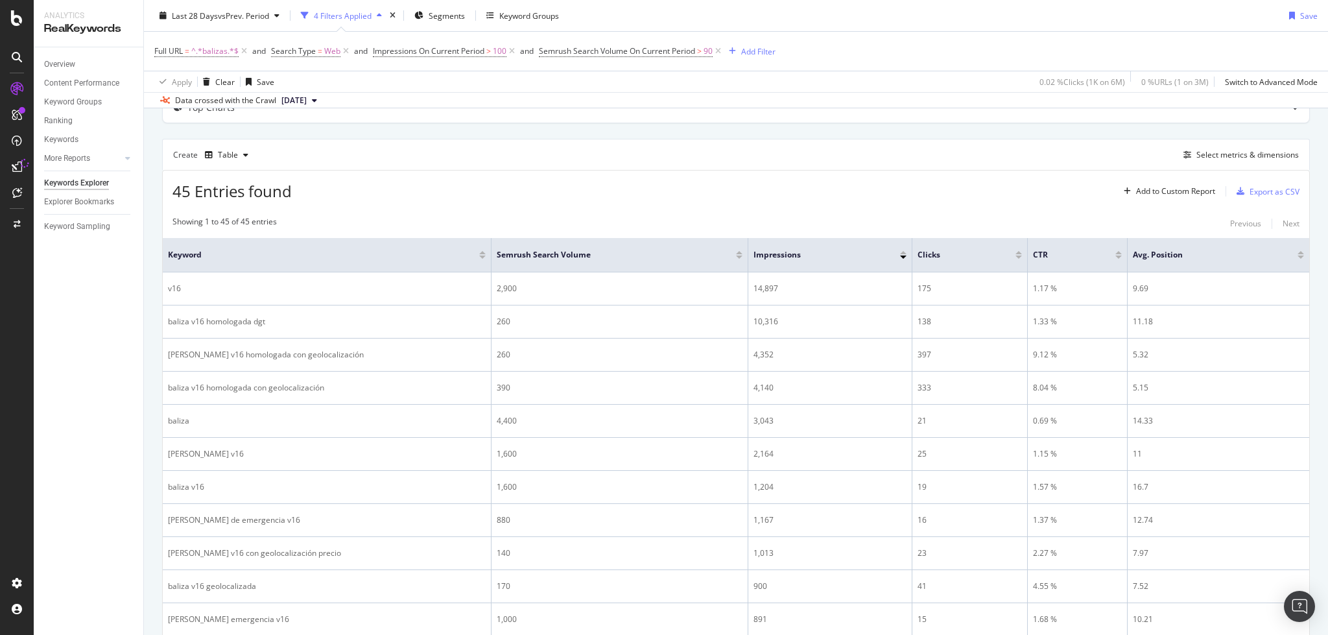
drag, startPoint x: 14, startPoint y: 164, endPoint x: 108, endPoint y: 430, distance: 282.0
click at [109, 430] on div "Overview Content Performance Keyword Groups Ranking Keywords More Reports Count…" at bounding box center [89, 341] width 110 height 588
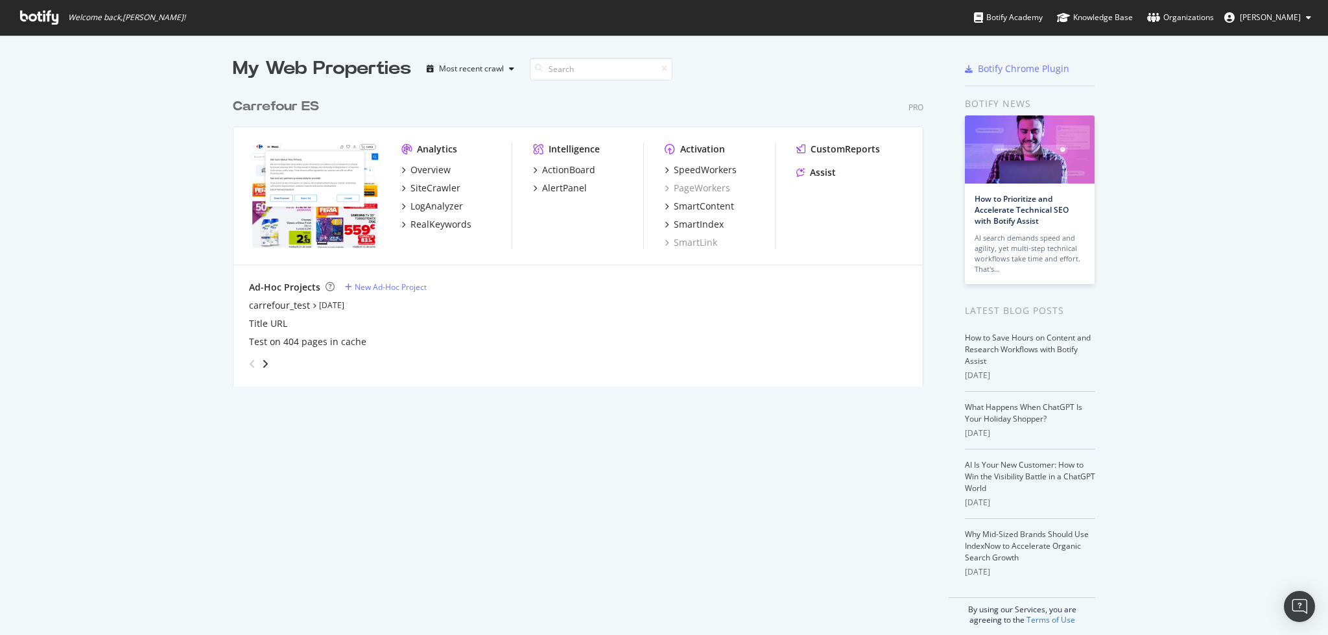
scroll to position [621, 1301]
click at [693, 161] on div "Activation SpeedWorkers PageWorkers SmartContent SmartIndex SmartLink" at bounding box center [720, 196] width 110 height 106
click at [711, 172] on div "SpeedWorkers" at bounding box center [705, 169] width 63 height 13
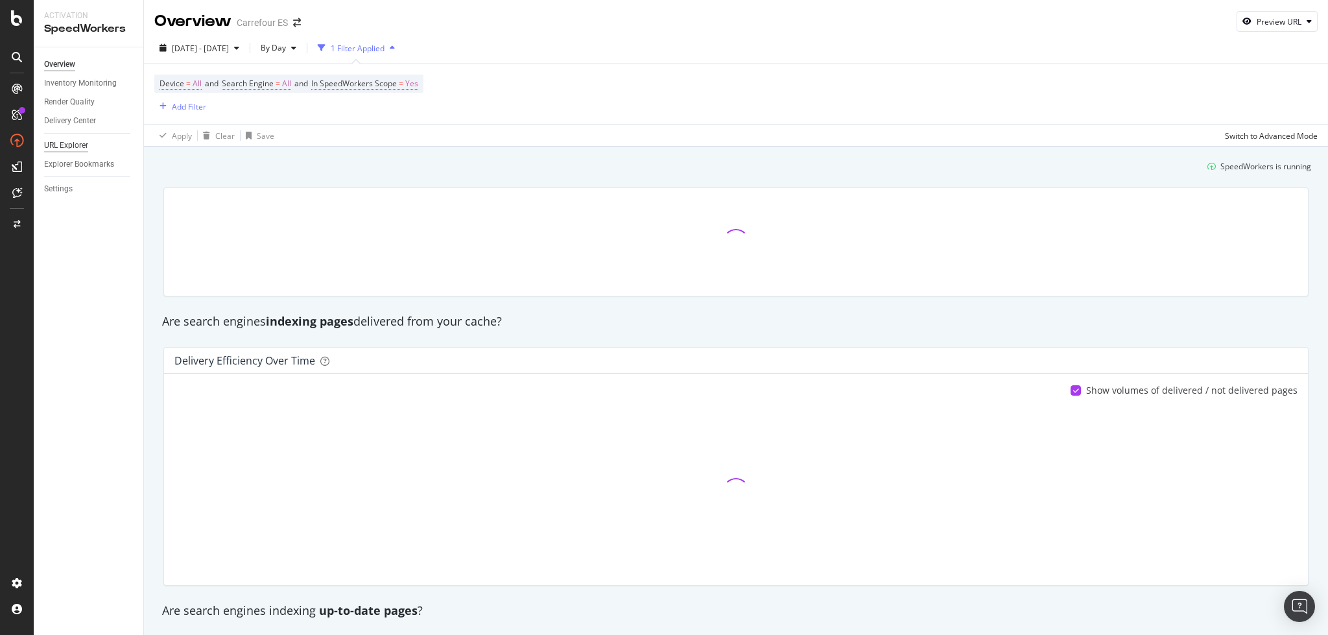
click at [60, 139] on div "URL Explorer" at bounding box center [66, 146] width 44 height 14
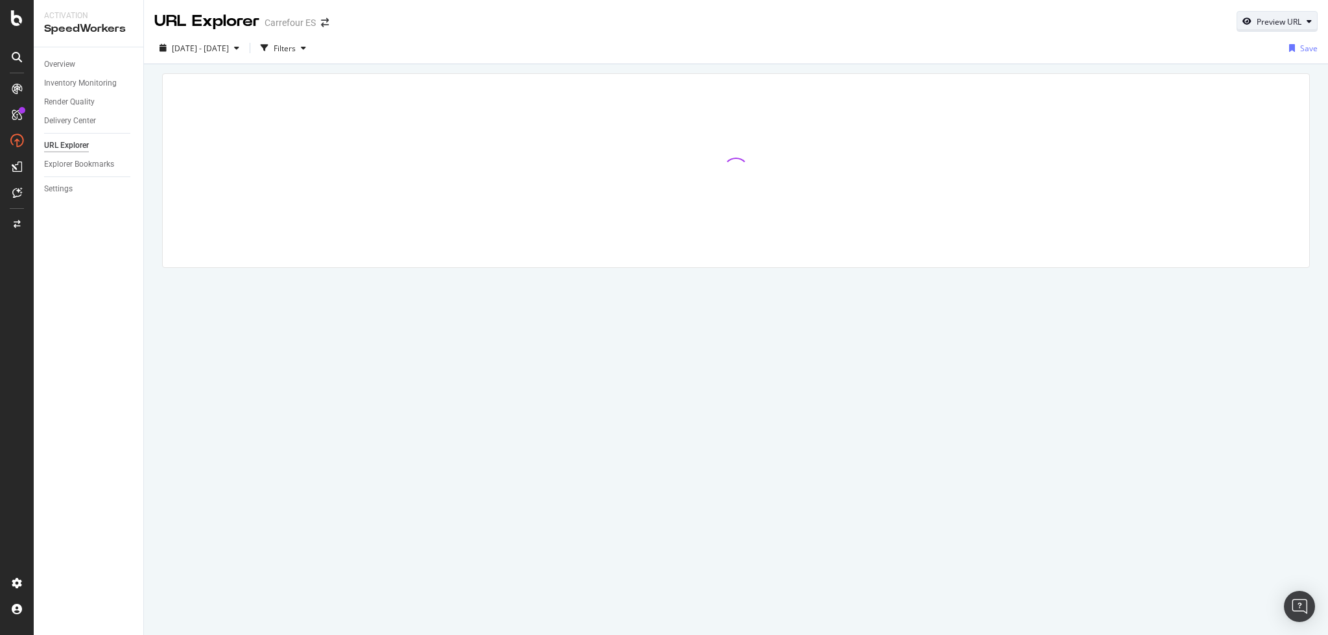
click at [1258, 19] on div "Preview URL" at bounding box center [1279, 21] width 45 height 11
click at [1183, 82] on input "url" at bounding box center [1237, 81] width 141 height 23
paste input "https://www.carrefour.es/balizas-v16"
type input "https://www.carrefour.es/balizas-v16"
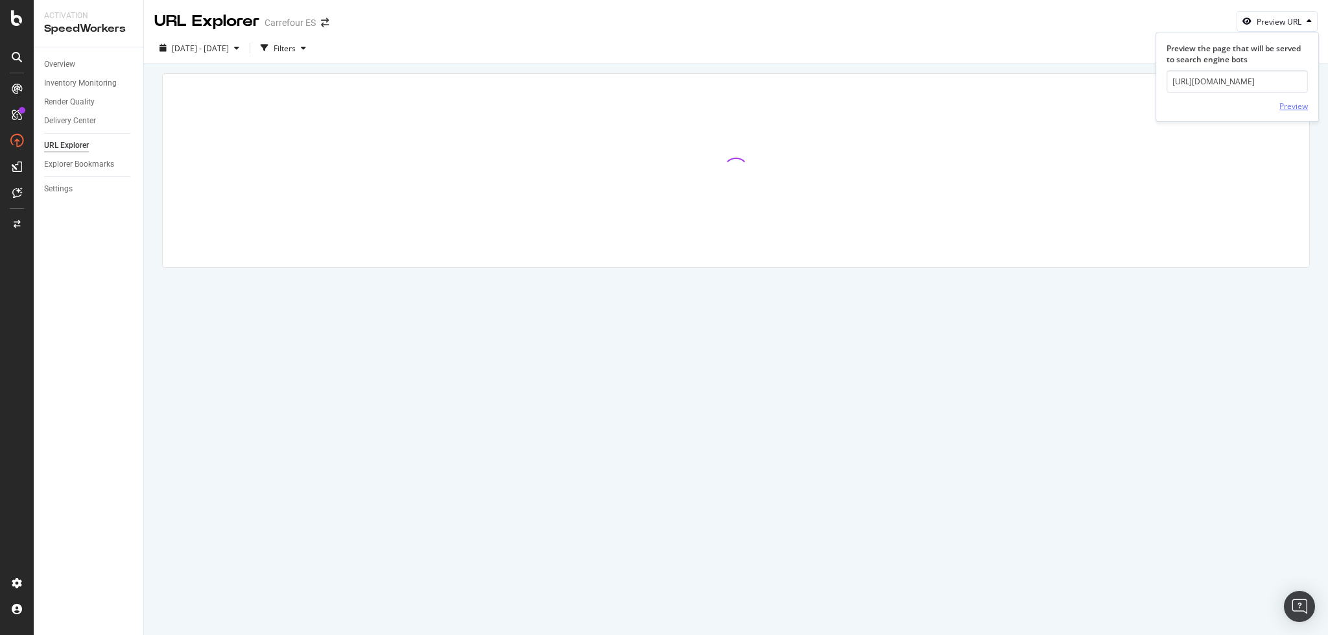
click at [1295, 108] on div "Preview" at bounding box center [1293, 106] width 29 height 11
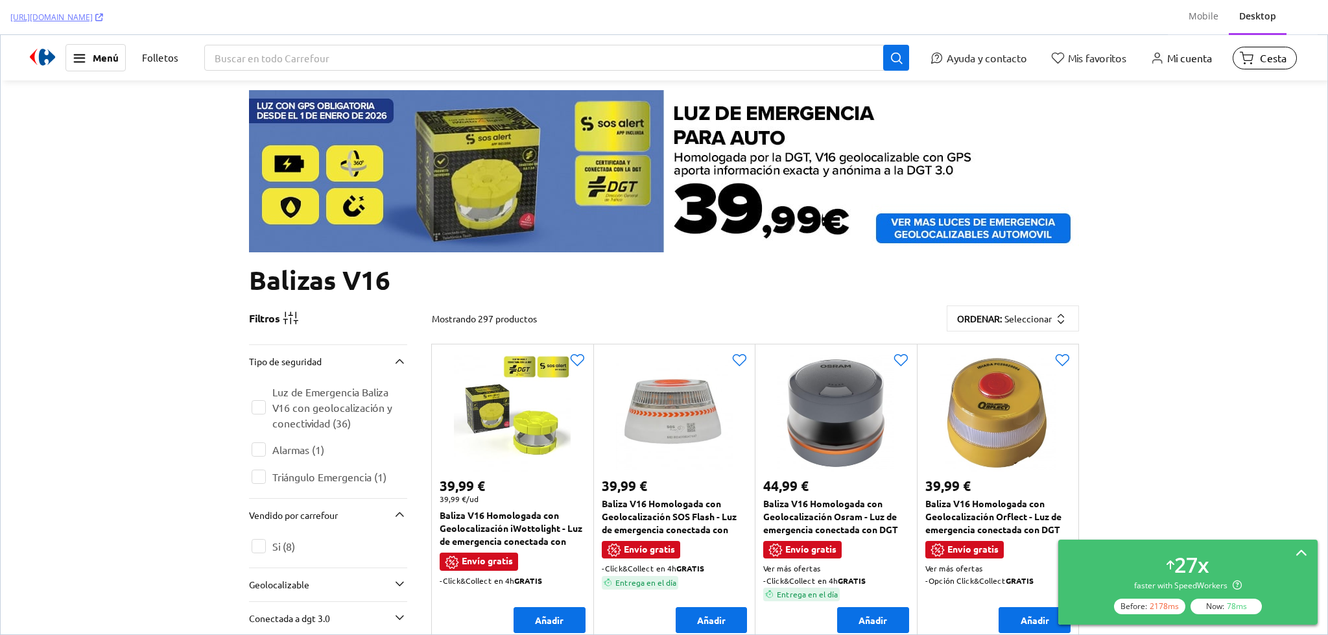
click at [1187, 562] on div "27 x" at bounding box center [1191, 565] width 35 height 30
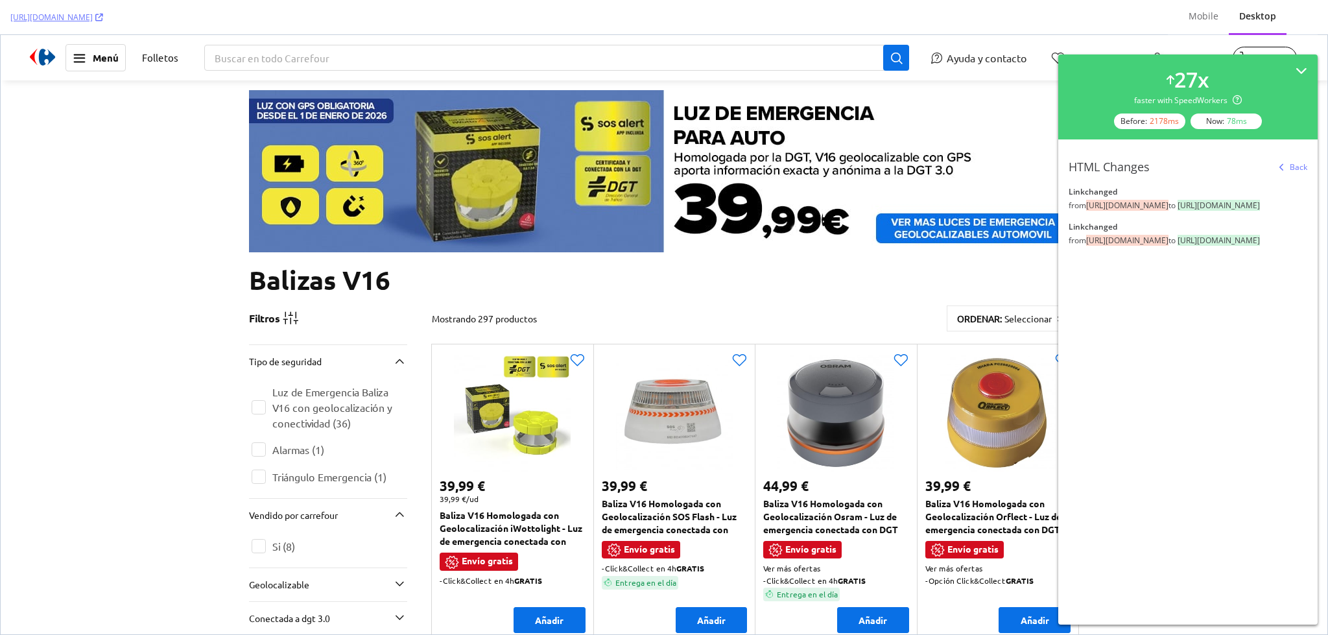
click at [1301, 168] on div "Back" at bounding box center [1299, 166] width 18 height 11
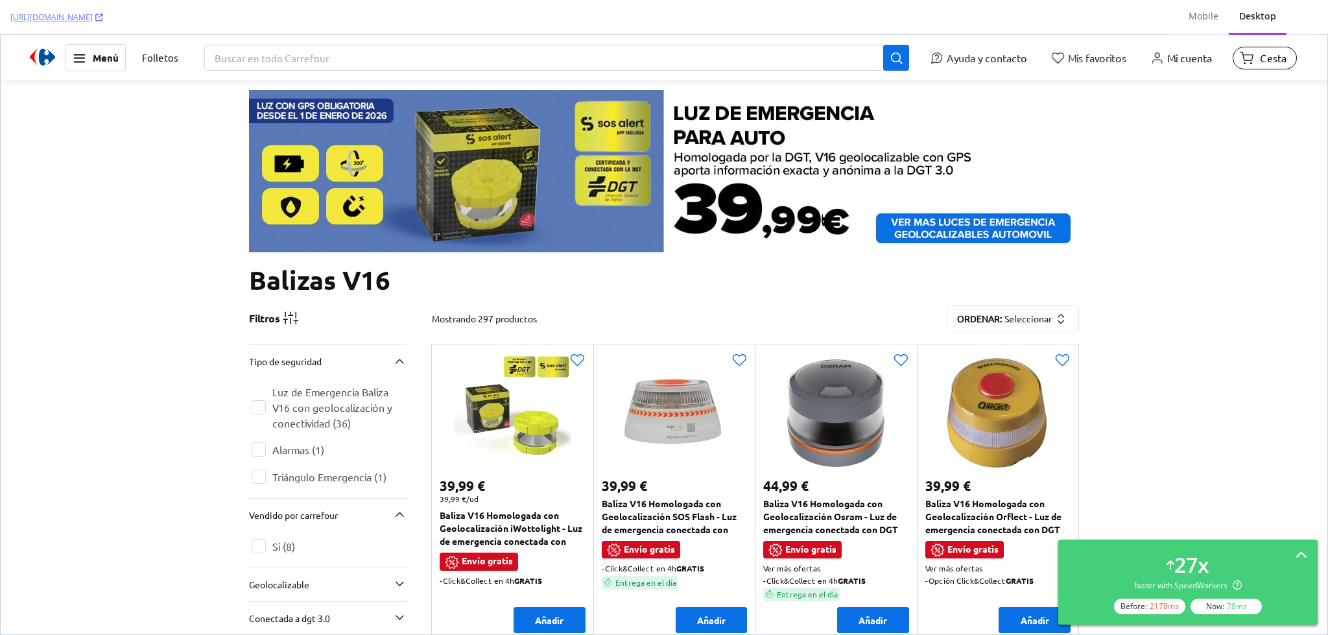
drag, startPoint x: 1198, startPoint y: 16, endPoint x: 1173, endPoint y: 26, distance: 26.7
click at [1198, 16] on div "Mobile" at bounding box center [1204, 16] width 30 height 13
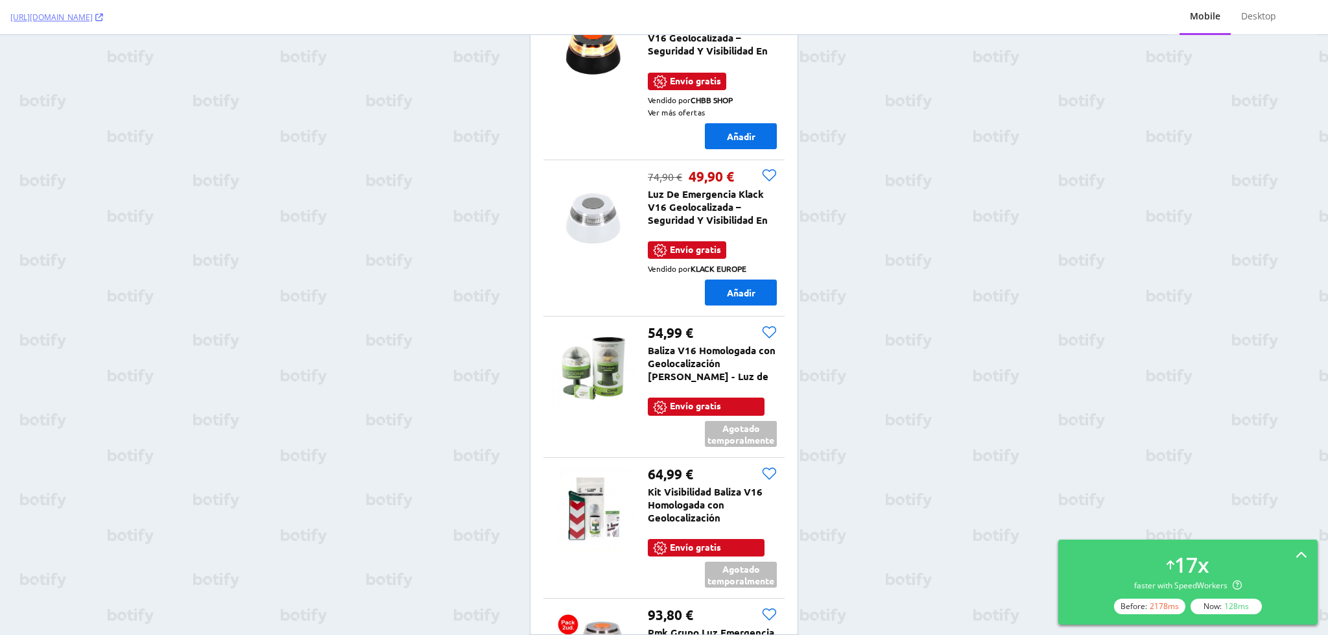
scroll to position [3015, 0]
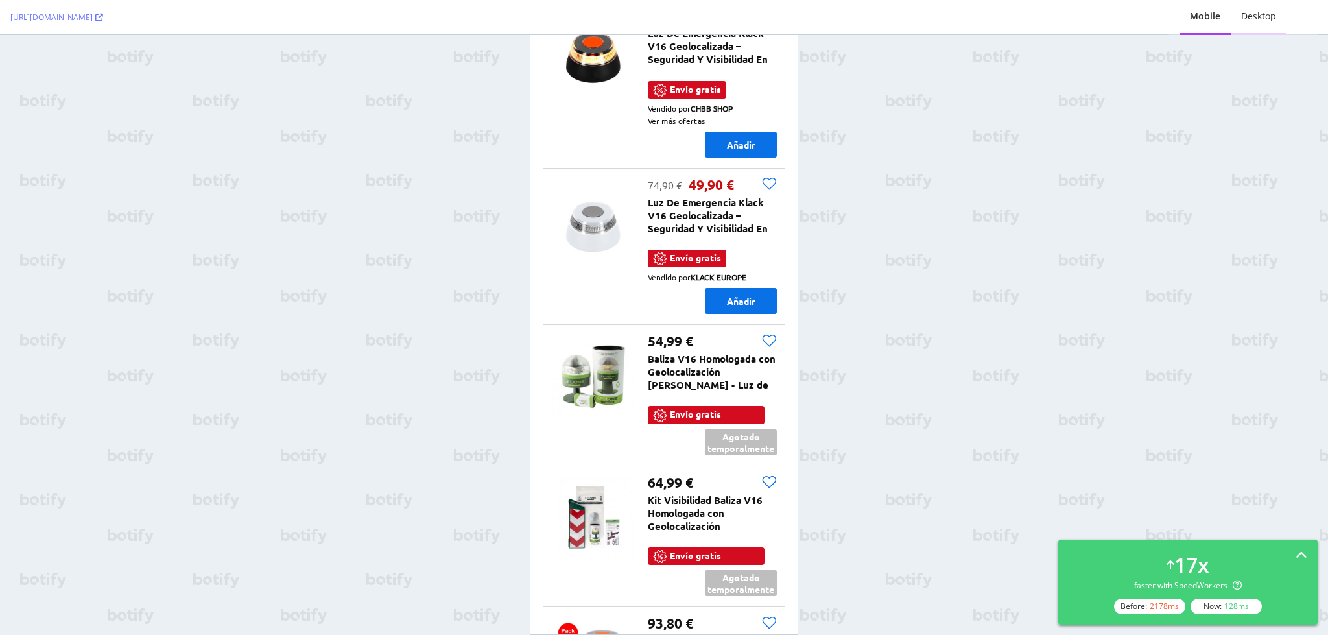
drag, startPoint x: 1259, startPoint y: 14, endPoint x: 1230, endPoint y: 25, distance: 30.4
click at [1259, 14] on div "Desktop" at bounding box center [1258, 16] width 35 height 13
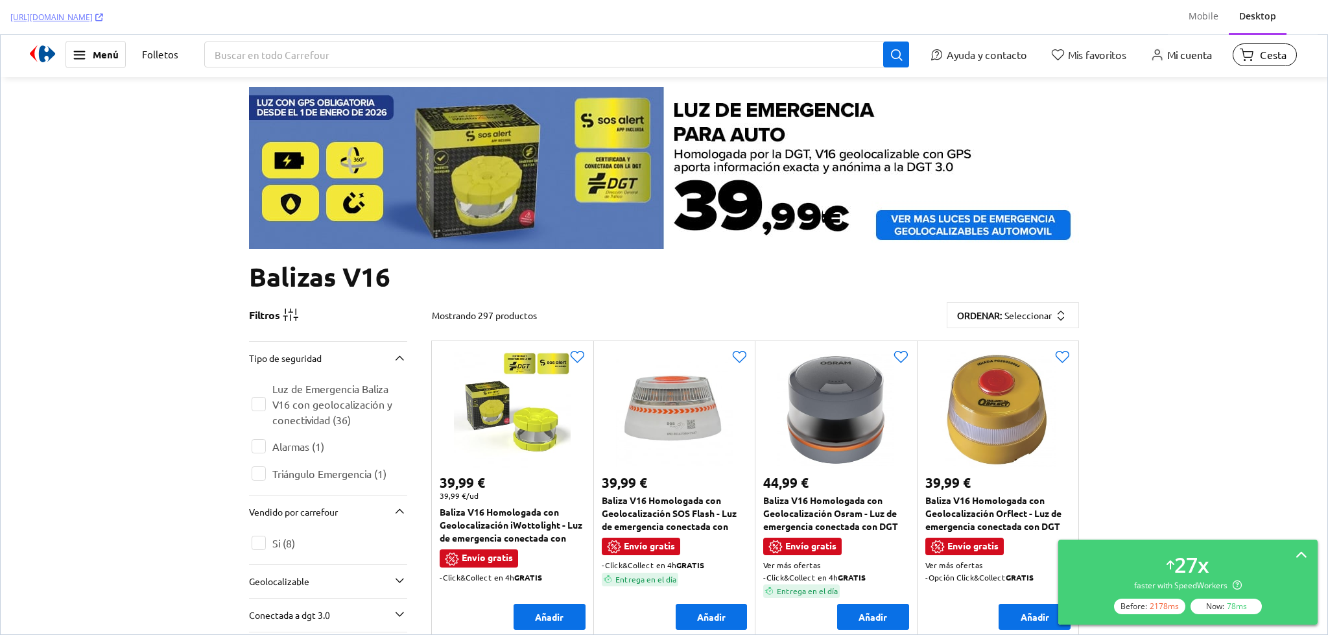
scroll to position [0, 0]
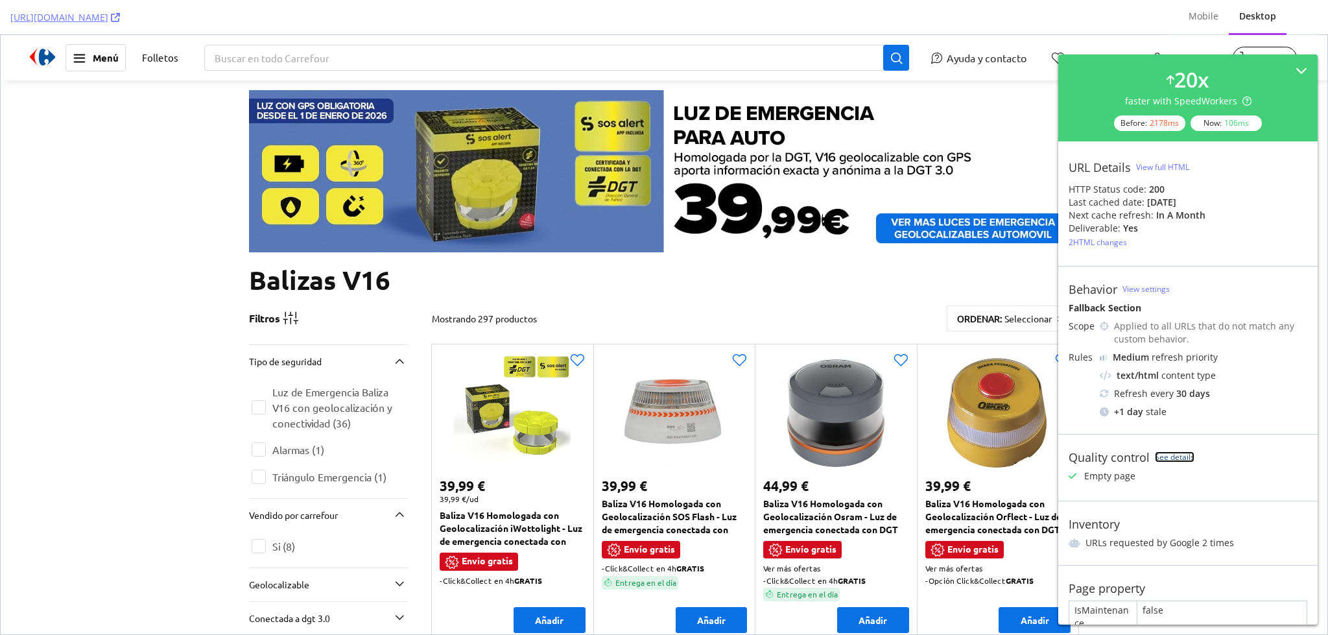
click at [407, 469] on link "See details" at bounding box center [327, 480] width 158 height 23
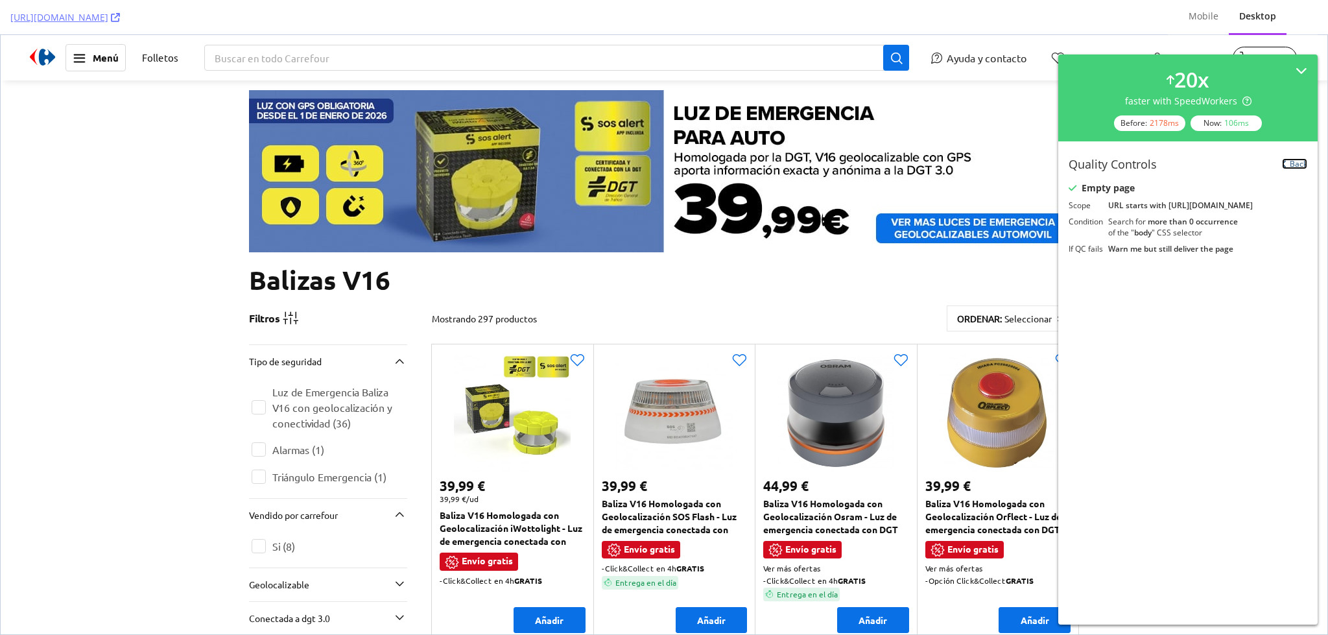
click at [1294, 167] on link "Back" at bounding box center [1294, 163] width 25 height 11
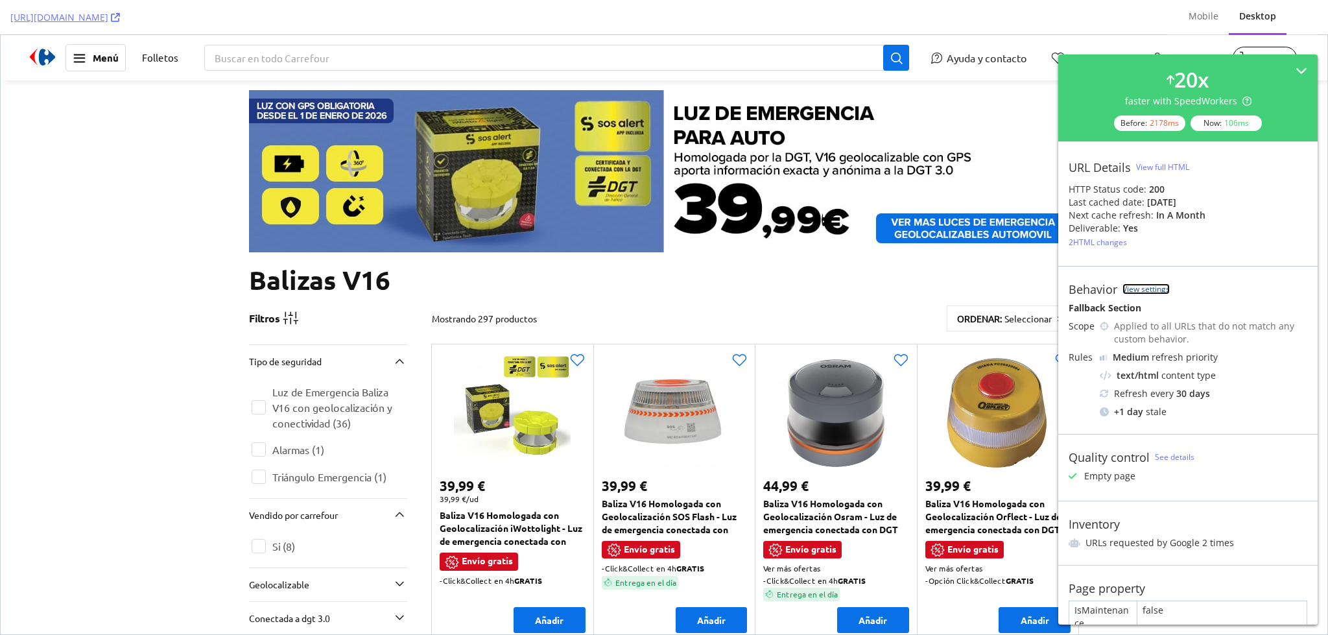
click at [0, 0] on link "View settings" at bounding box center [0, 0] width 0 height 0
